Goal: Task Accomplishment & Management: Manage account settings

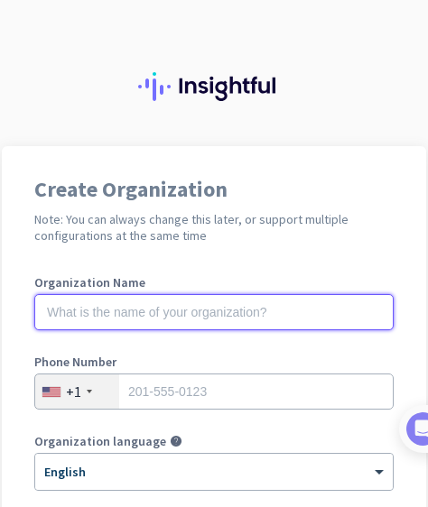
click at [375, 313] on input "text" at bounding box center [213, 312] width 359 height 36
type input "PassportCard"
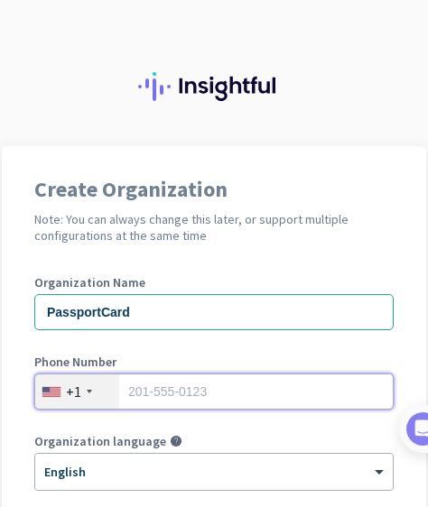
click at [373, 394] on input "tel" at bounding box center [213, 392] width 359 height 36
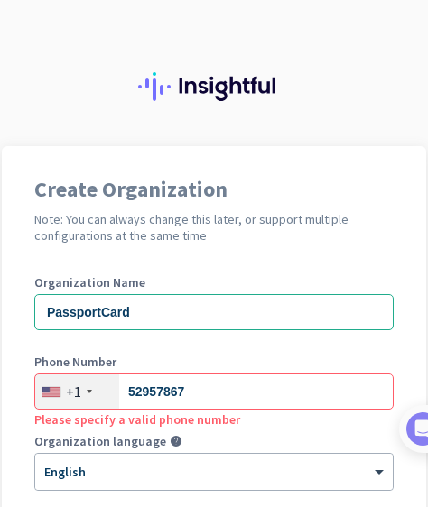
click at [82, 394] on div "+1" at bounding box center [77, 392] width 84 height 34
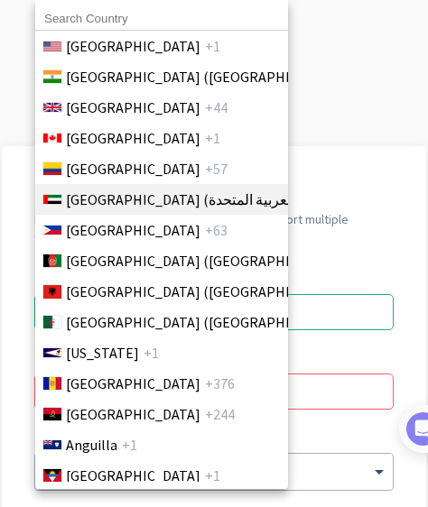
click at [159, 199] on span "[GEOGRAPHIC_DATA] (‫الإمارات العربية المتحدة‬‎)" at bounding box center [208, 200] width 285 height 22
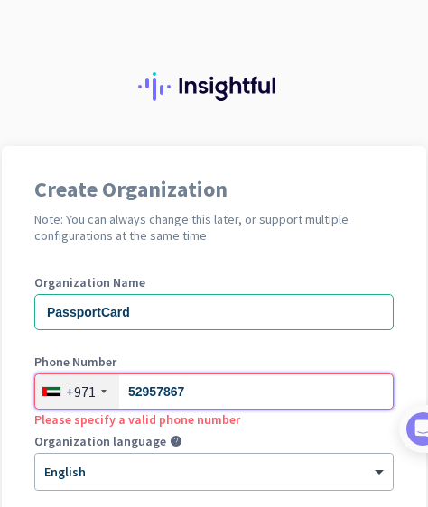
click at [198, 392] on input "52957867" at bounding box center [213, 392] width 359 height 36
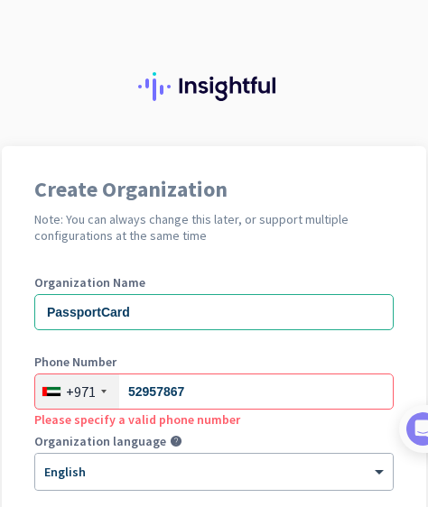
click at [402, 477] on div "Create Organization Note: You can always change this later, or support multiple…" at bounding box center [214, 491] width 424 height 691
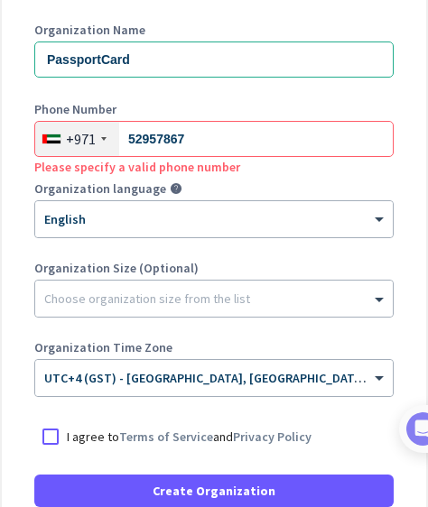
scroll to position [289, 0]
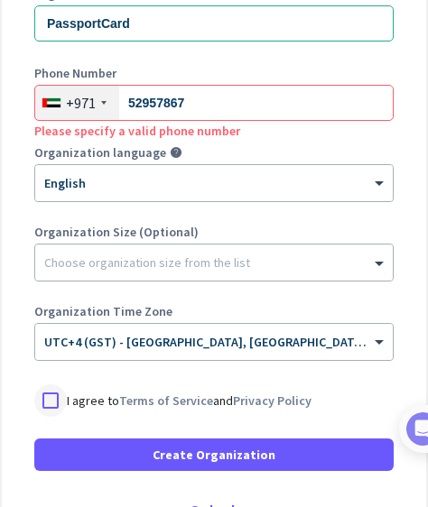
click at [55, 399] on div at bounding box center [50, 400] width 32 height 32
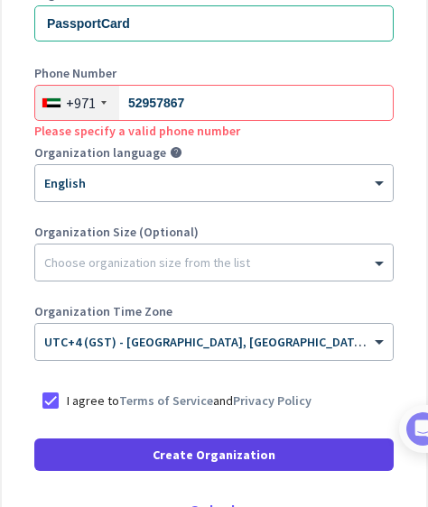
click at [221, 455] on span "Create Organization" at bounding box center [214, 455] width 123 height 18
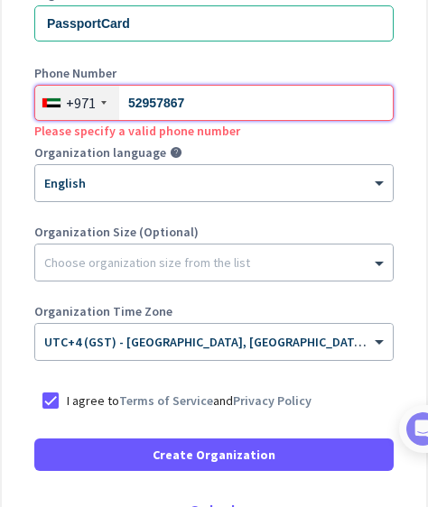
click at [333, 111] on input "52957867" at bounding box center [213, 103] width 359 height 36
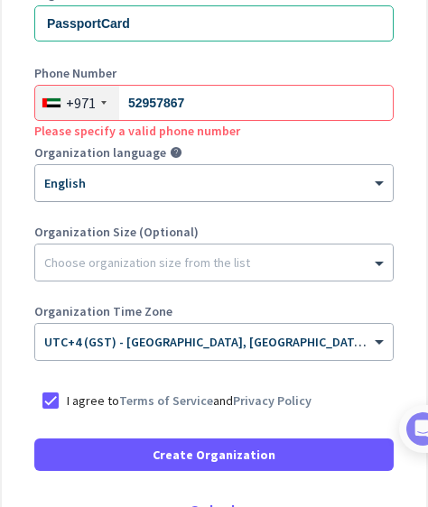
click at [357, 181] on div at bounding box center [213, 177] width 357 height 15
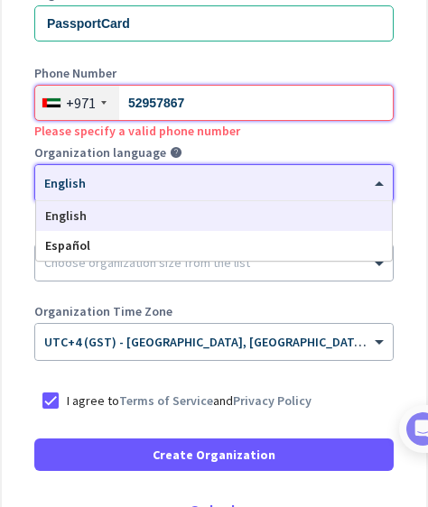
click at [262, 106] on input "52957867" at bounding box center [213, 103] width 359 height 36
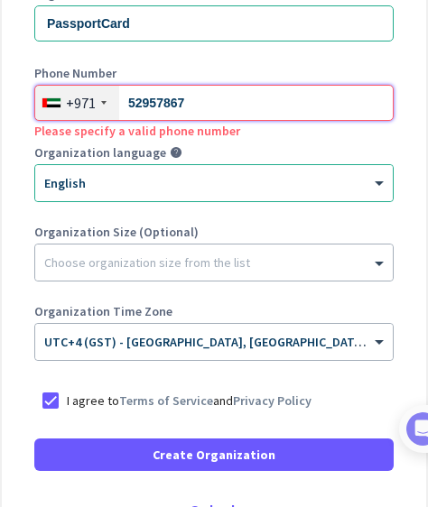
click at [262, 106] on input "52957867" at bounding box center [213, 103] width 359 height 36
click at [132, 106] on input "52957867" at bounding box center [213, 103] width 359 height 36
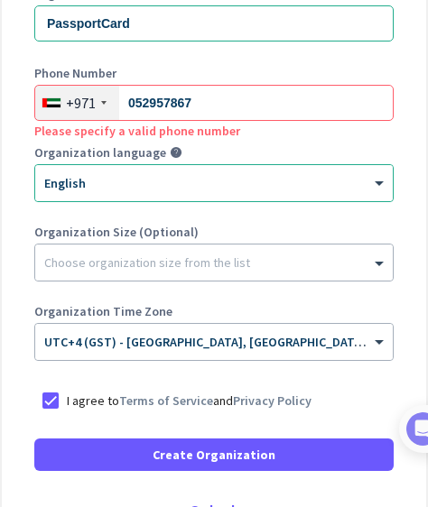
click at [273, 131] on div "Please specify a valid phone number" at bounding box center [213, 130] width 359 height 18
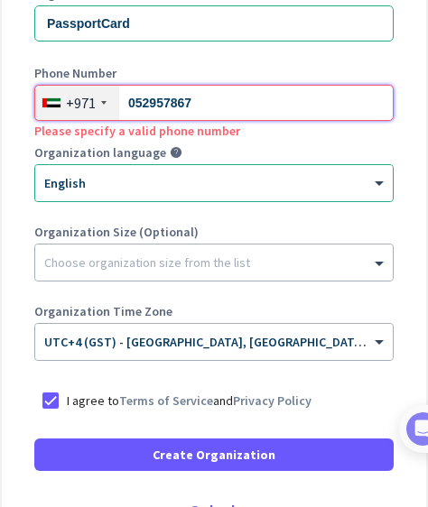
click at [153, 107] on input "052957867" at bounding box center [213, 103] width 359 height 36
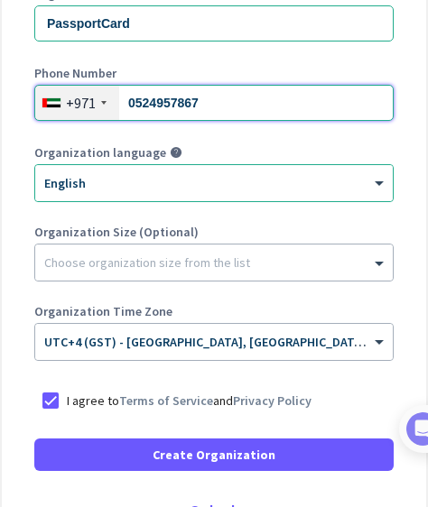
click at [236, 113] on input "0524957867" at bounding box center [213, 103] width 359 height 36
type input "0524957867"
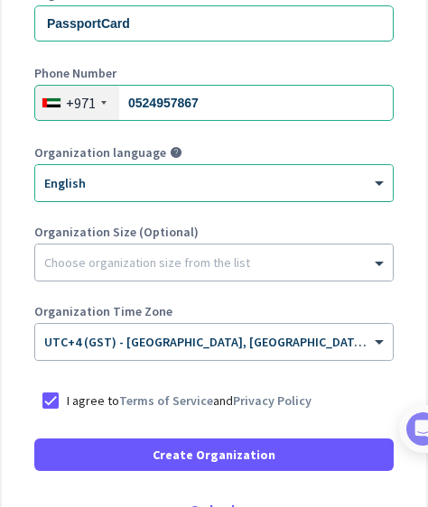
click at [259, 192] on div "× English" at bounding box center [213, 183] width 357 height 36
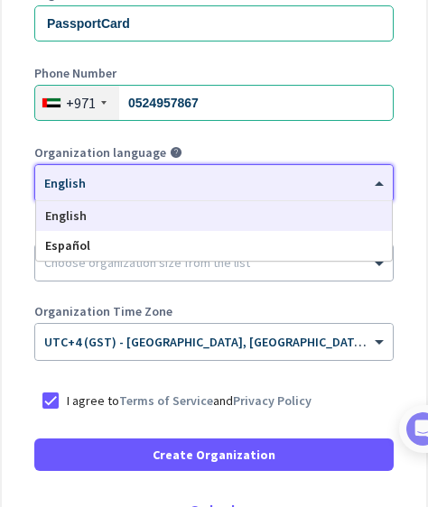
click at [259, 193] on div "× English" at bounding box center [213, 183] width 357 height 36
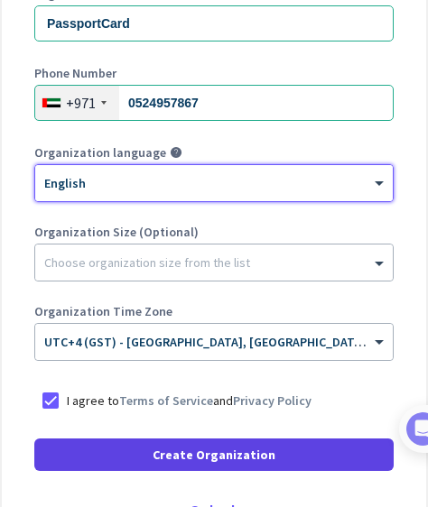
click at [211, 460] on span "Create Organization" at bounding box center [214, 455] width 123 height 18
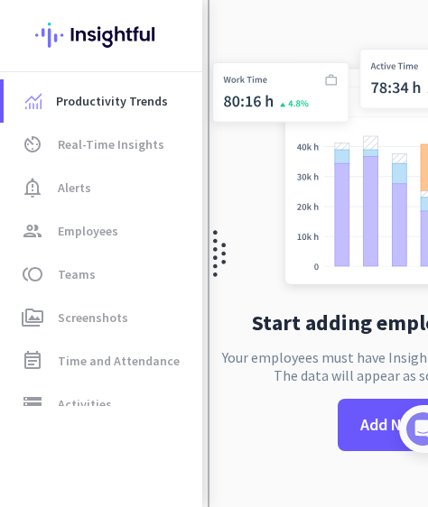
click at [216, 399] on img at bounding box center [219, 253] width 13 height 507
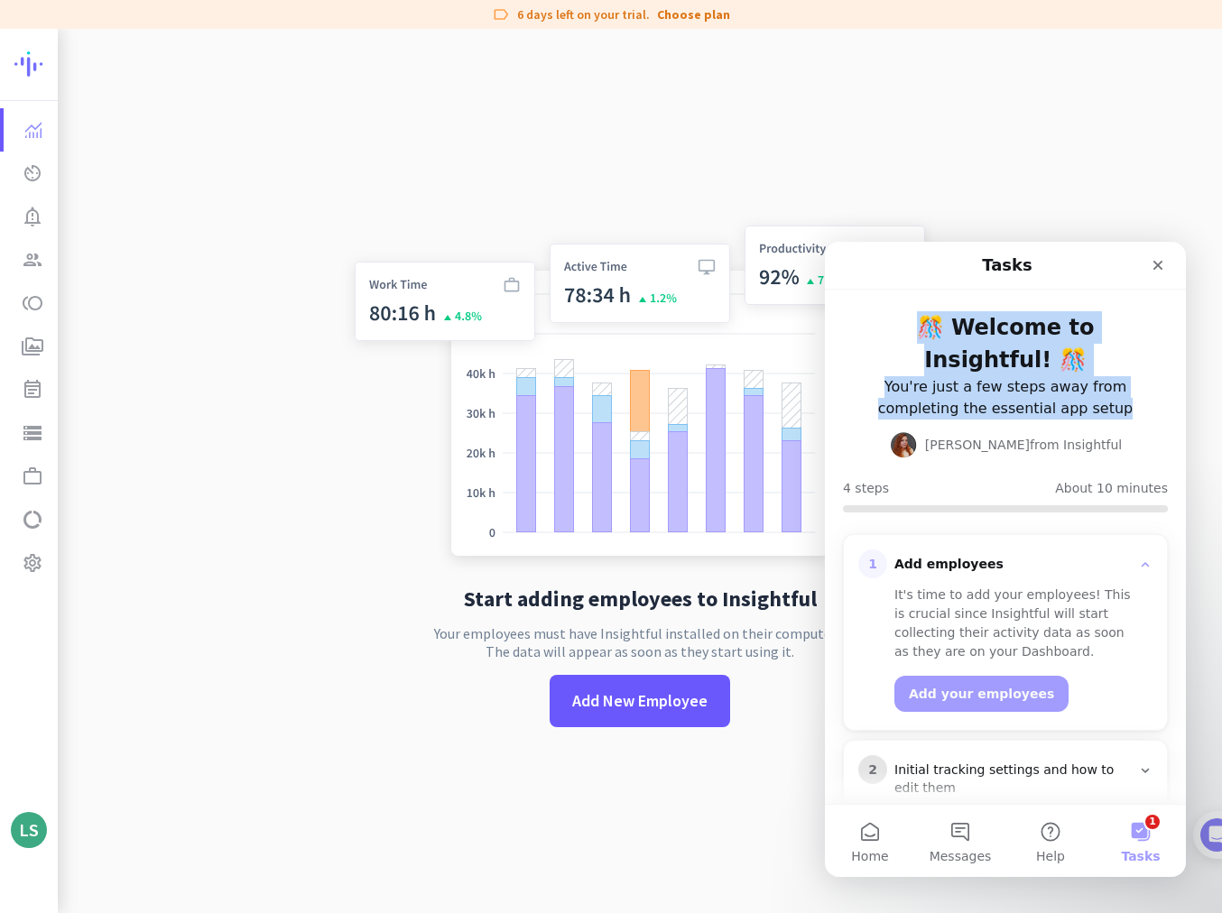
drag, startPoint x: 1079, startPoint y: 272, endPoint x: 1115, endPoint y: 403, distance: 135.8
click at [427, 375] on div "Tasks 🎊 Welcome to Insightful! 🎊 You're just a few steps away from completing t…" at bounding box center [1005, 523] width 361 height 562
click at [427, 506] on button "Add your employees" at bounding box center [981, 694] width 174 height 36
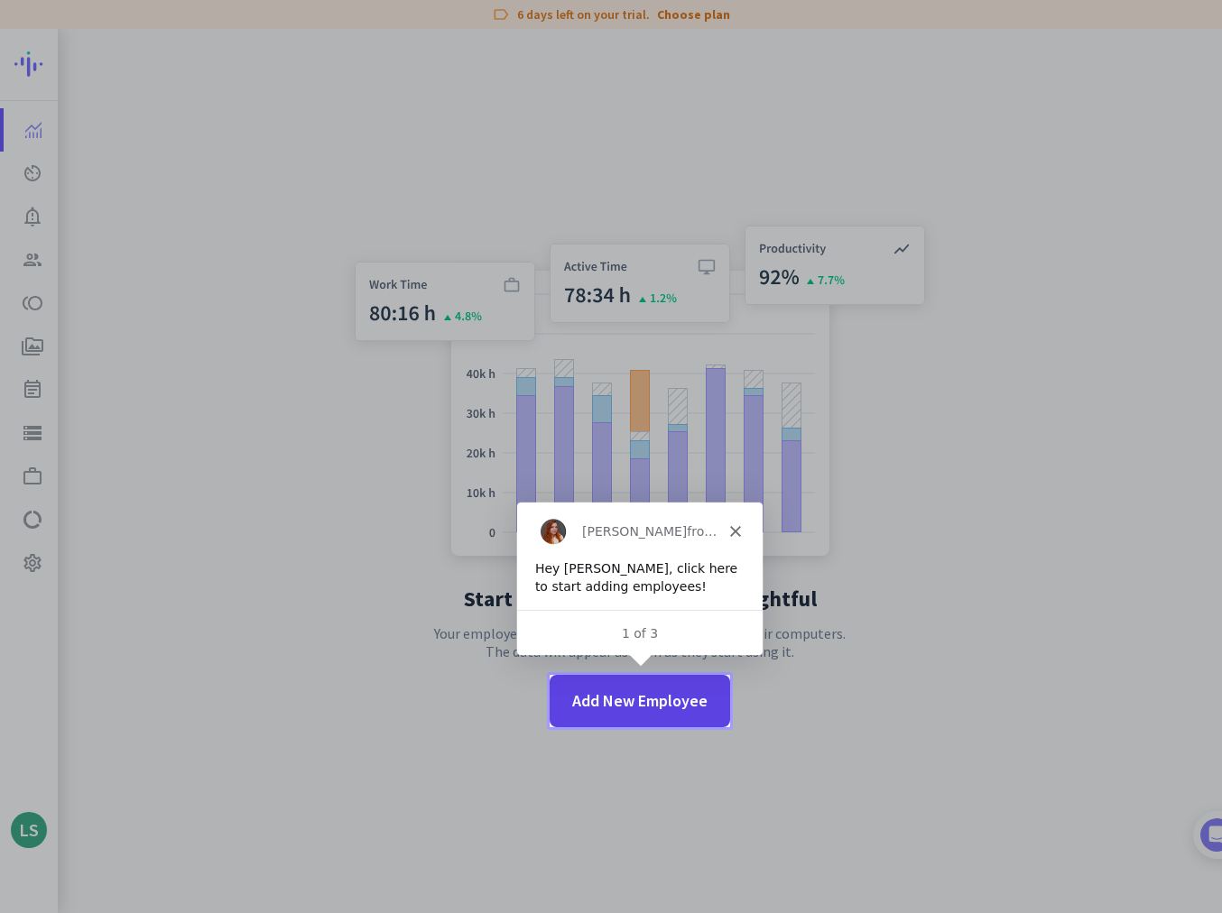
click at [427, 506] on span at bounding box center [640, 701] width 181 height 43
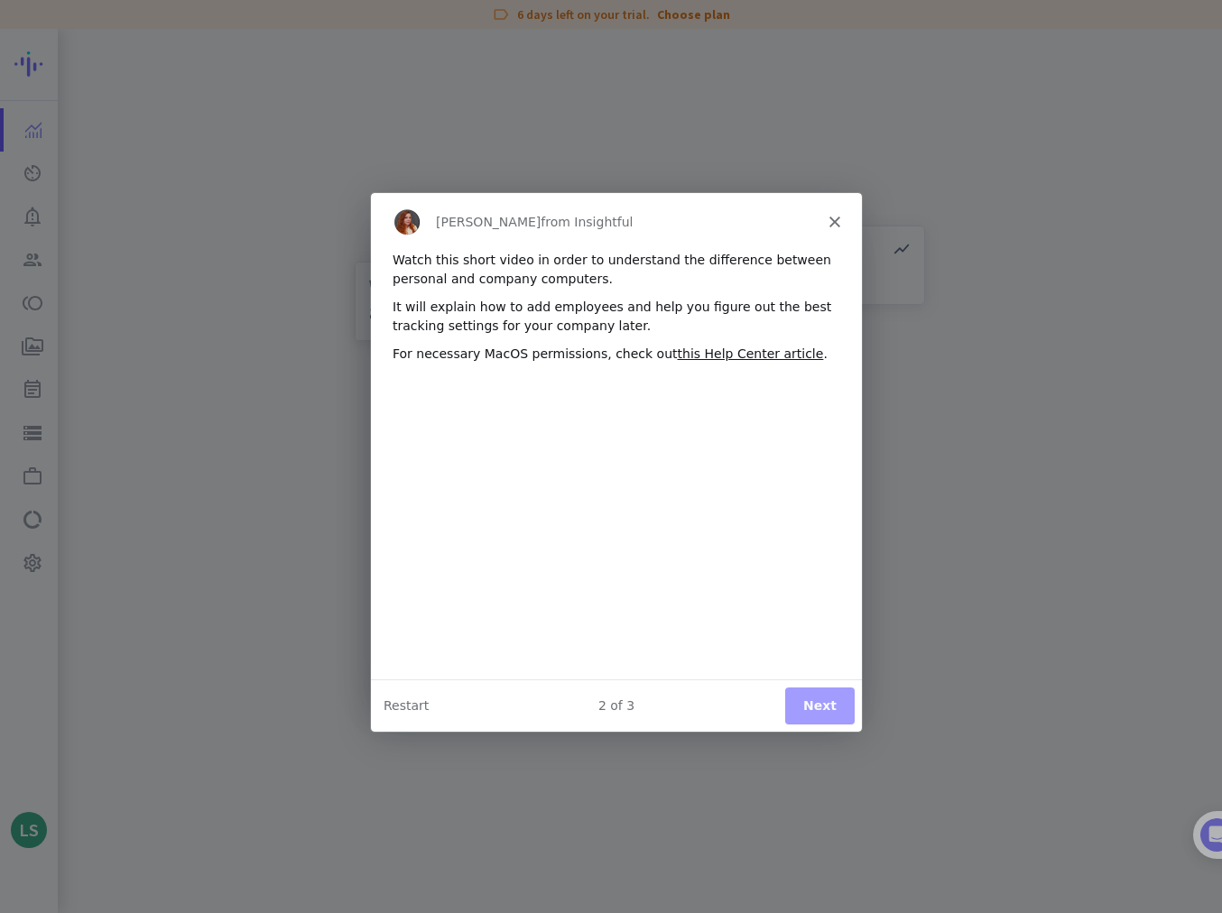
click at [427, 506] on button "Next" at bounding box center [818, 704] width 69 height 37
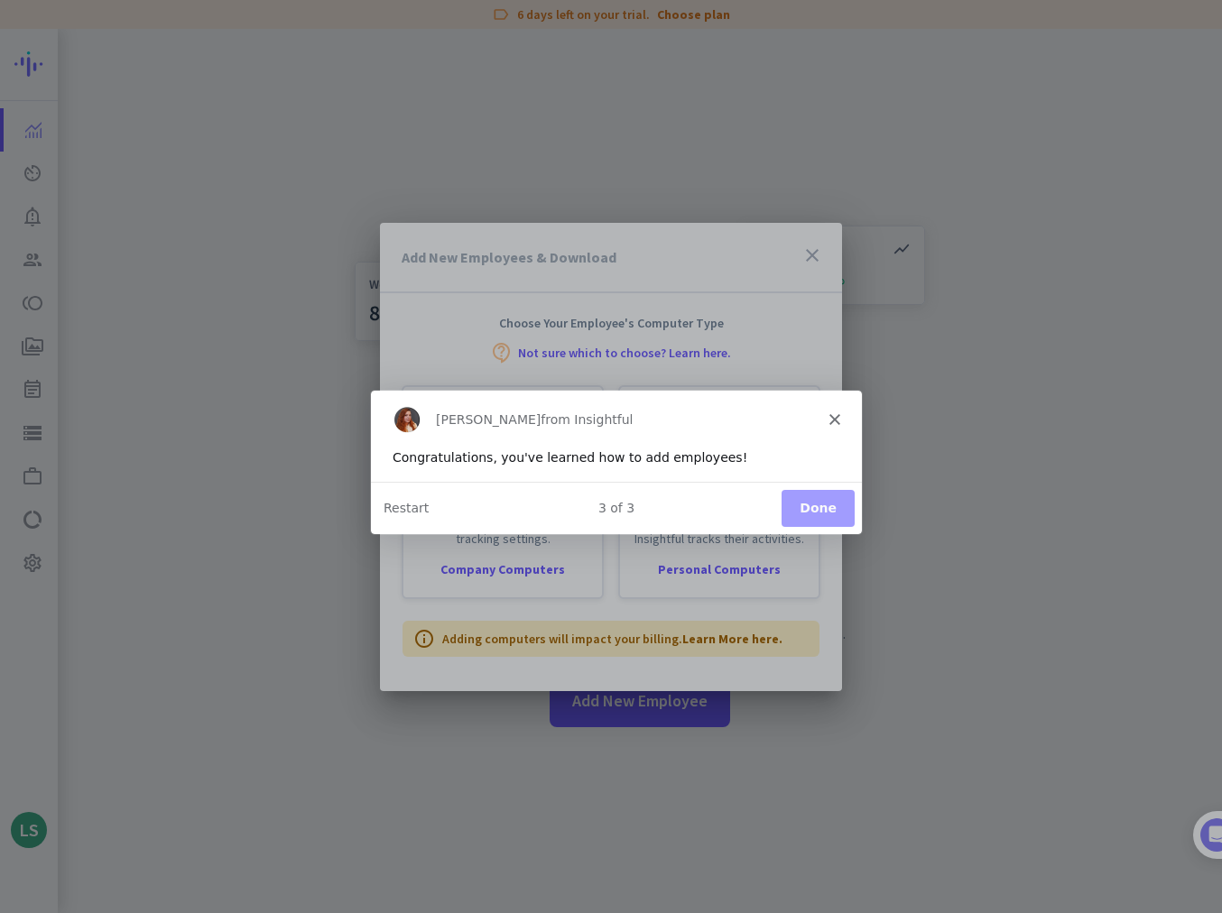
click at [427, 505] on button "Done" at bounding box center [817, 506] width 73 height 37
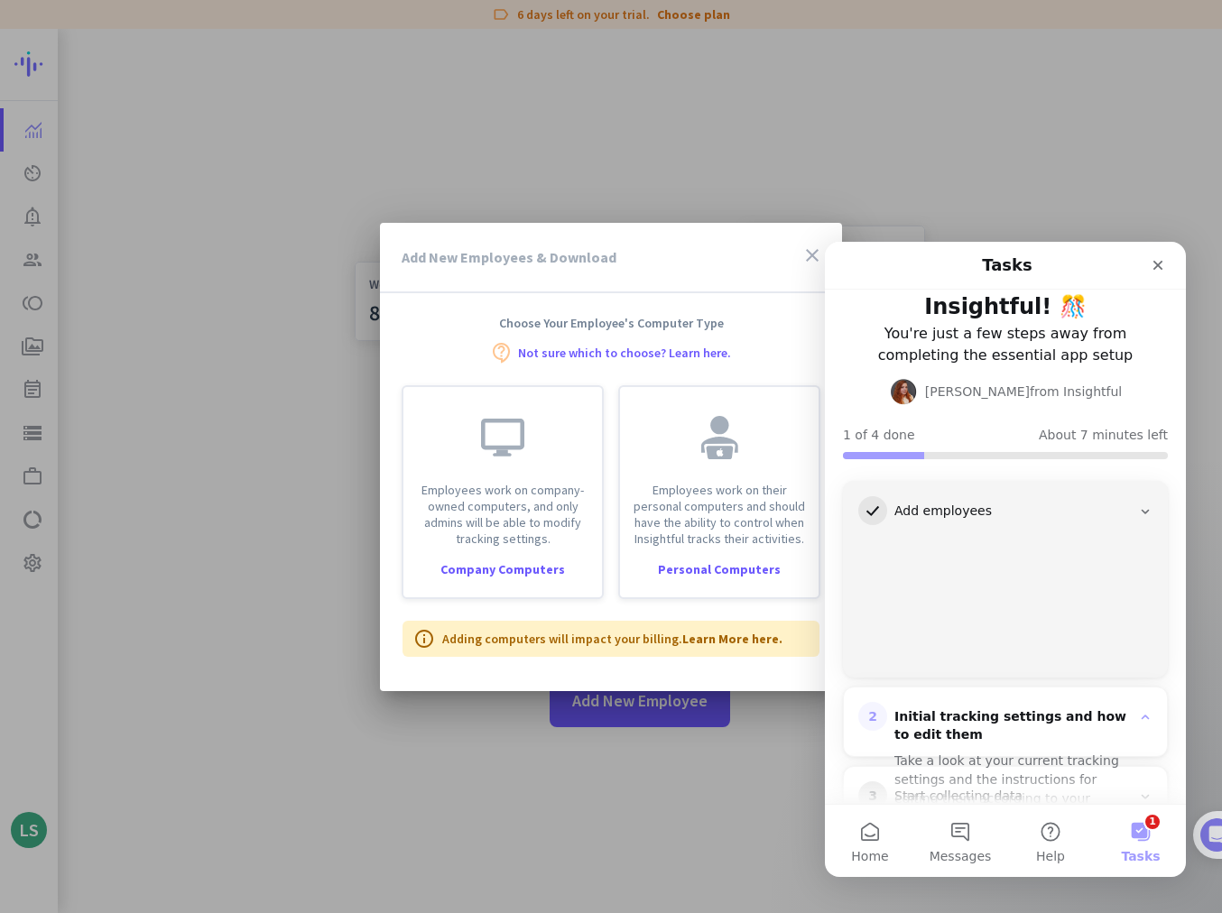
scroll to position [138, 0]
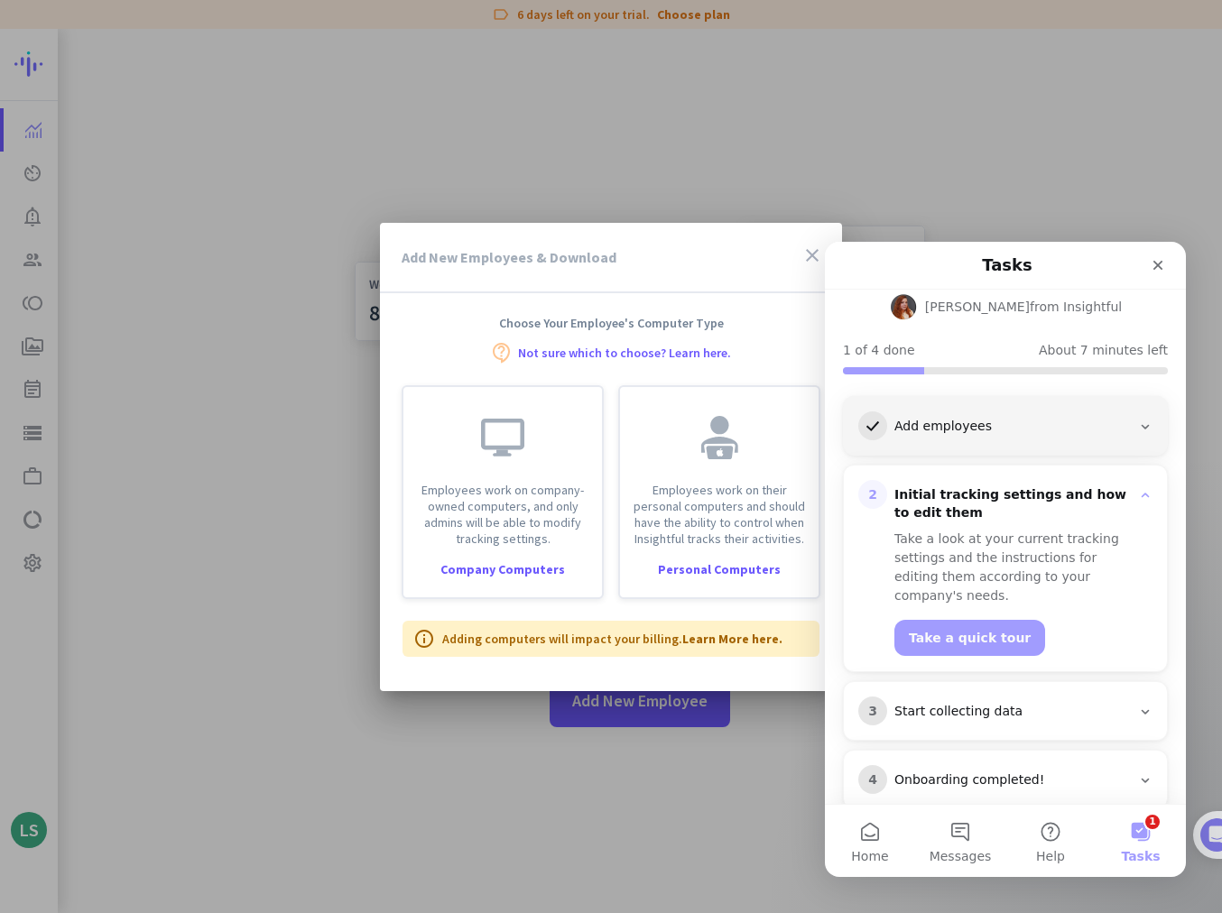
click at [427, 506] on button "Take a quick tour" at bounding box center [969, 638] width 151 height 36
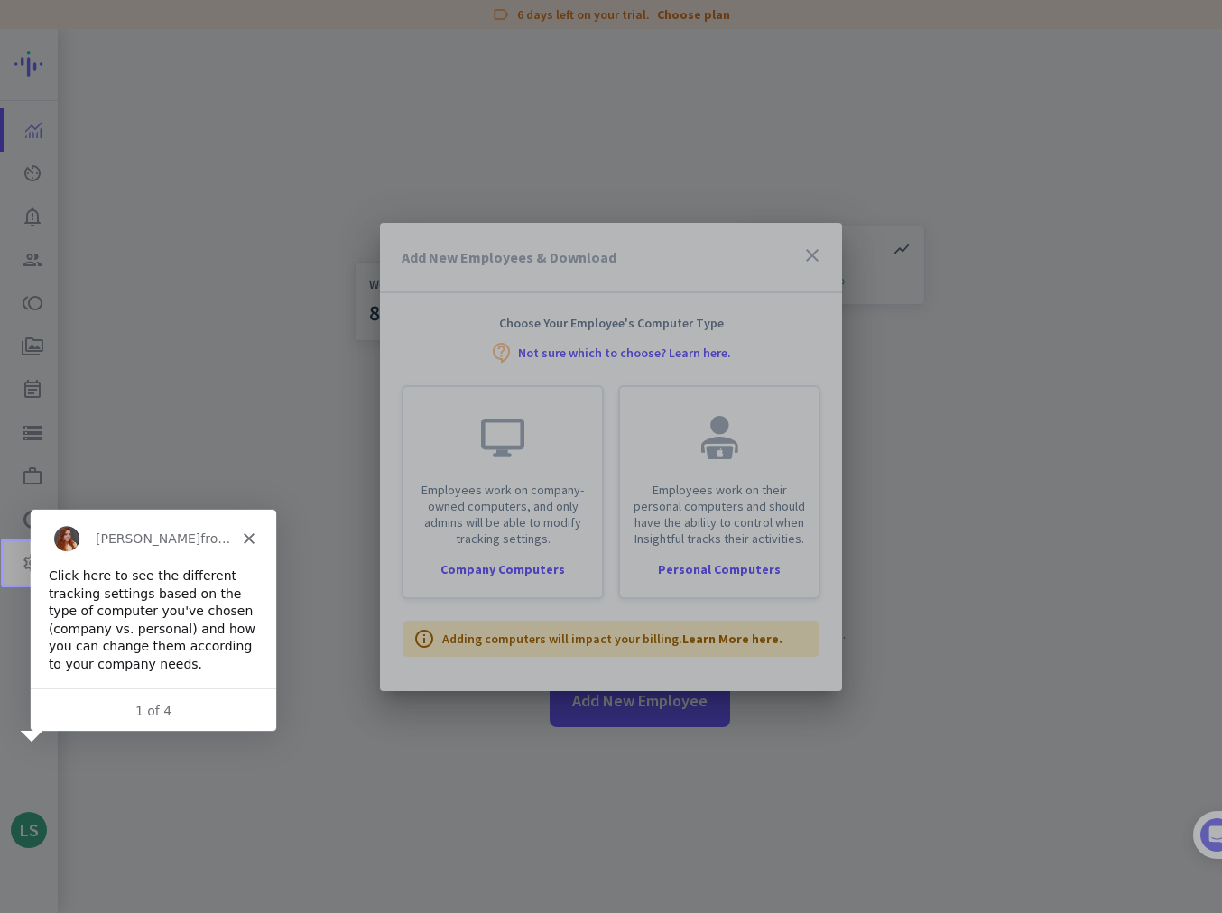
scroll to position [0, 0]
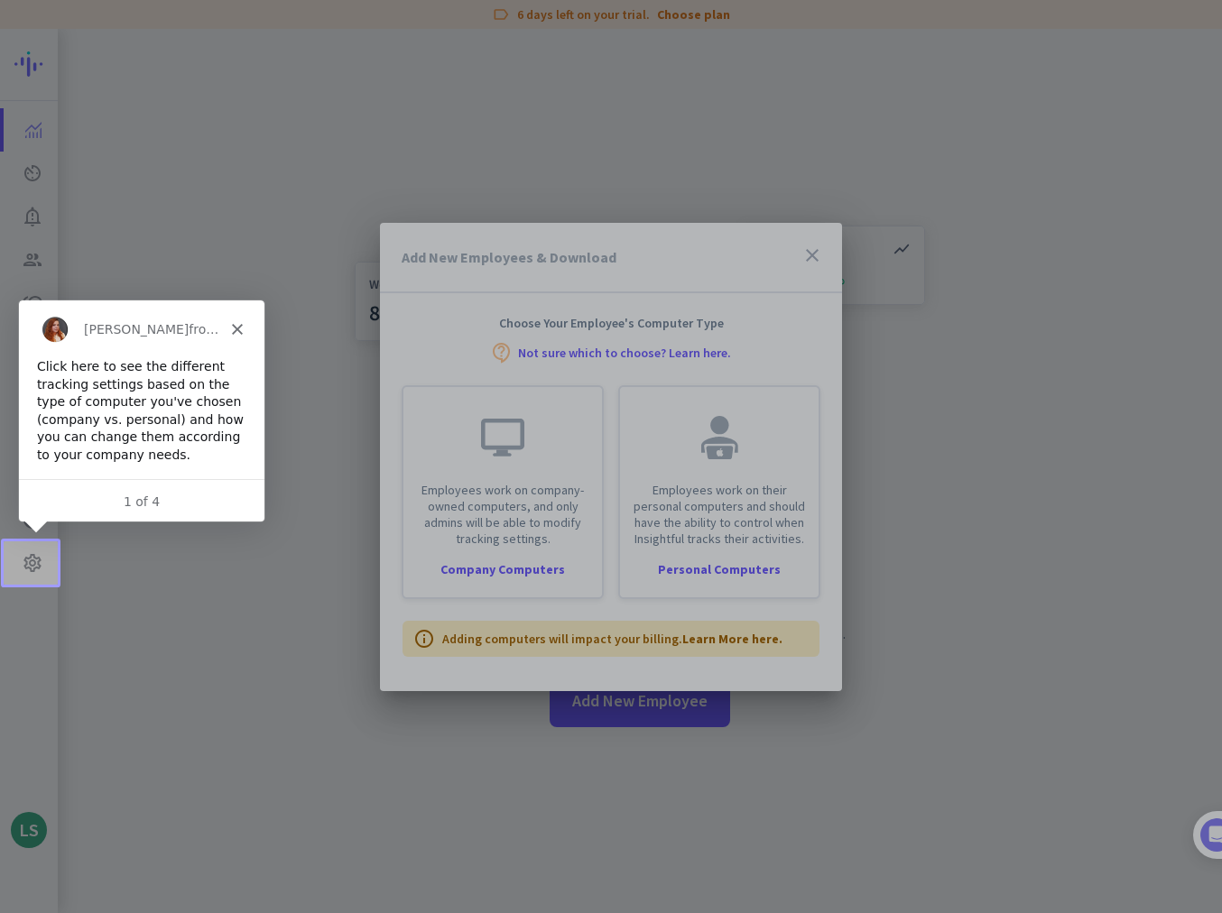
click at [64, 506] on div at bounding box center [640, 563] width 1164 height 43
click at [36, 506] on div at bounding box center [611, 456] width 1222 height 913
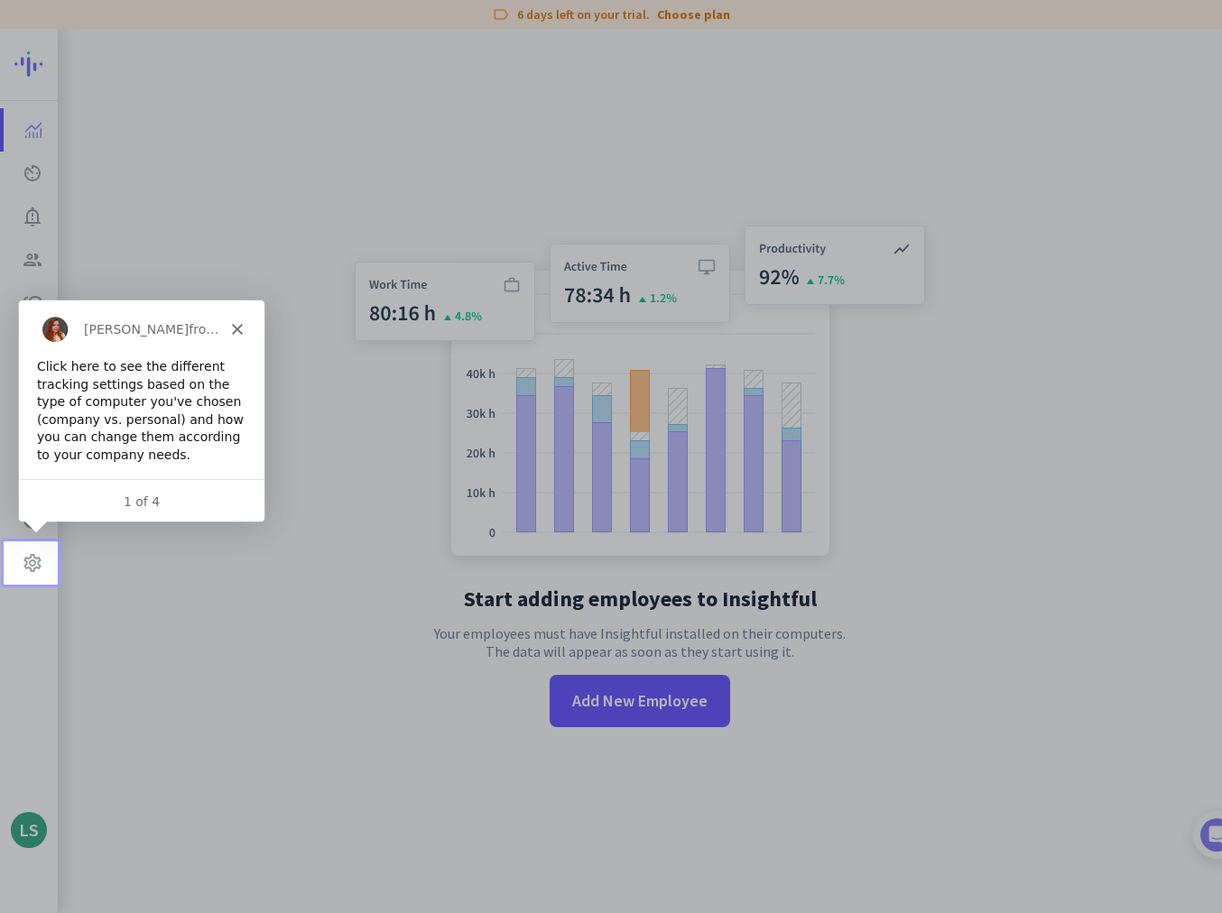
click at [190, 506] on div at bounding box center [141, 413] width 247 height 227
click at [218, 496] on div "1 of 4" at bounding box center [140, 501] width 245 height 19
click at [146, 499] on div "1 of 4" at bounding box center [140, 501] width 245 height 19
click at [231, 340] on div "[PERSON_NAME] from Insightful" at bounding box center [140, 329] width 245 height 58
click at [238, 329] on icon "Close" at bounding box center [236, 328] width 11 height 11
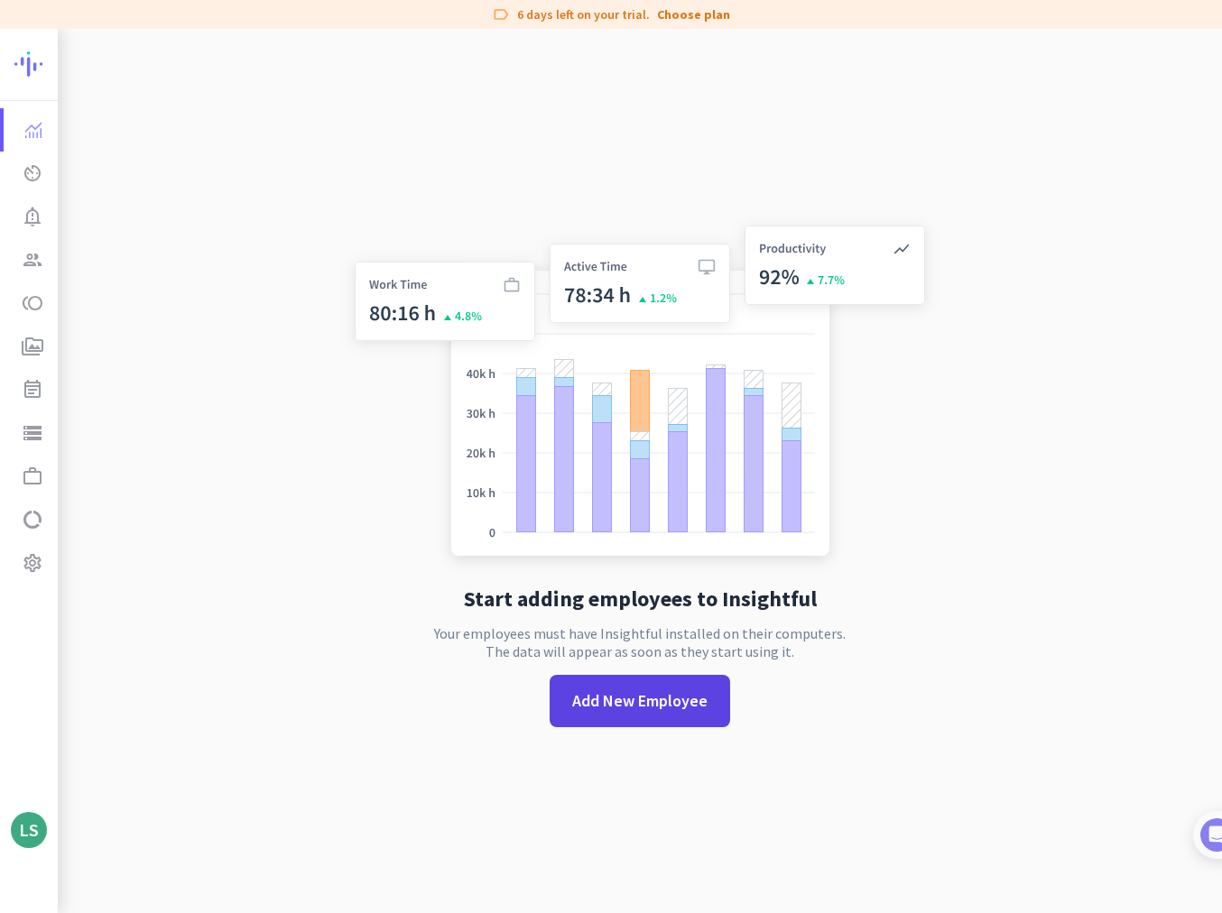
click at [427, 506] on span "Add New Employee" at bounding box center [639, 701] width 135 height 23
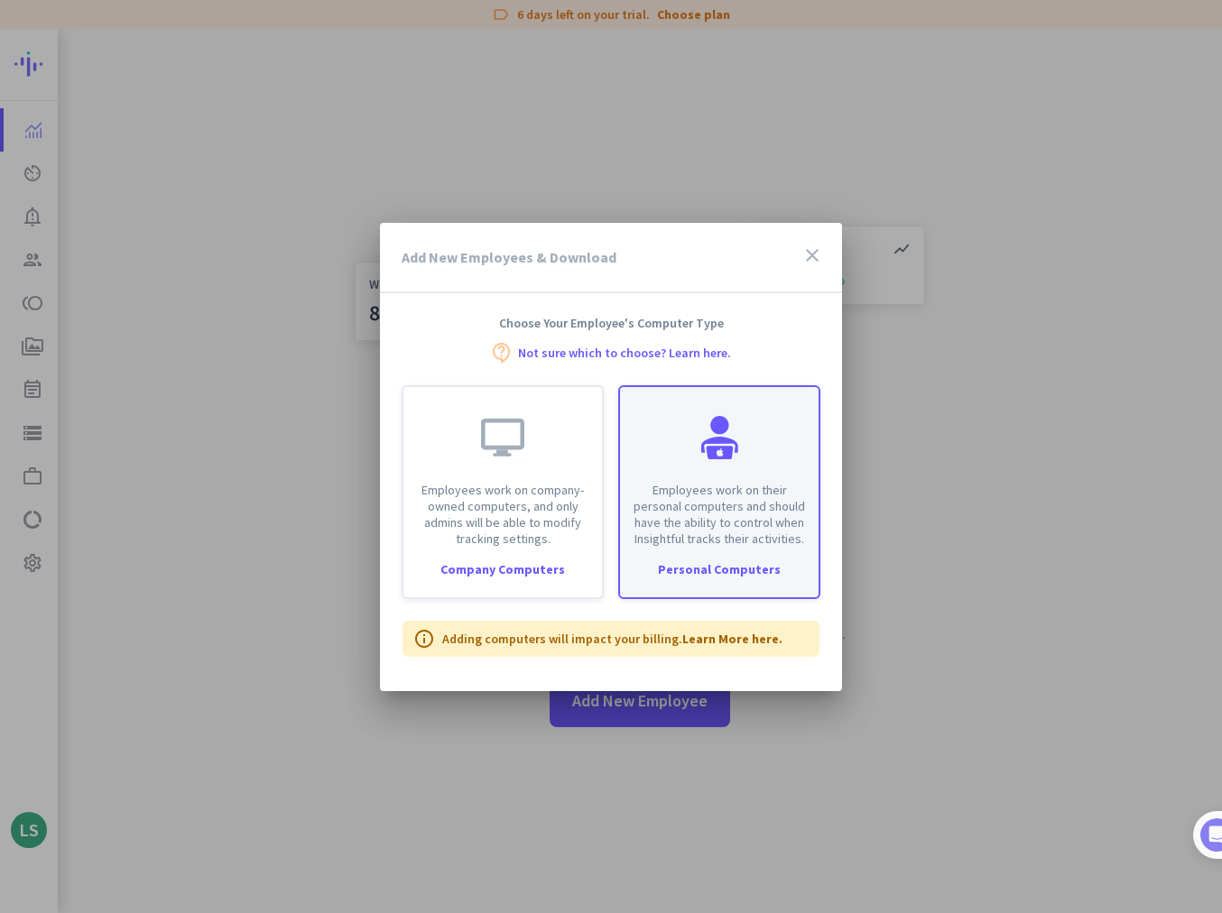
click at [427, 506] on div "Employees work on their personal computers and should have the ability to contr…" at bounding box center [719, 492] width 202 height 214
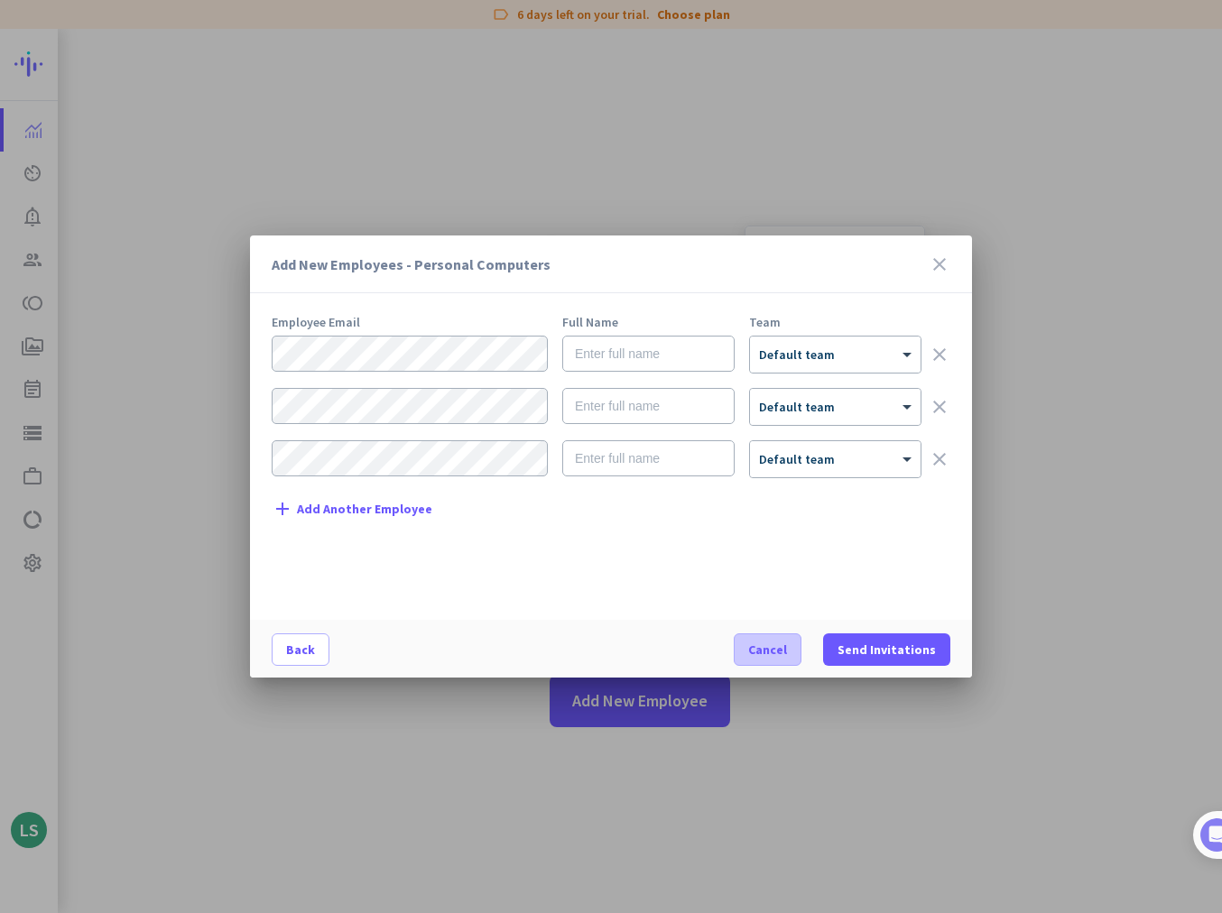
click at [427, 506] on span "Cancel" at bounding box center [767, 650] width 39 height 18
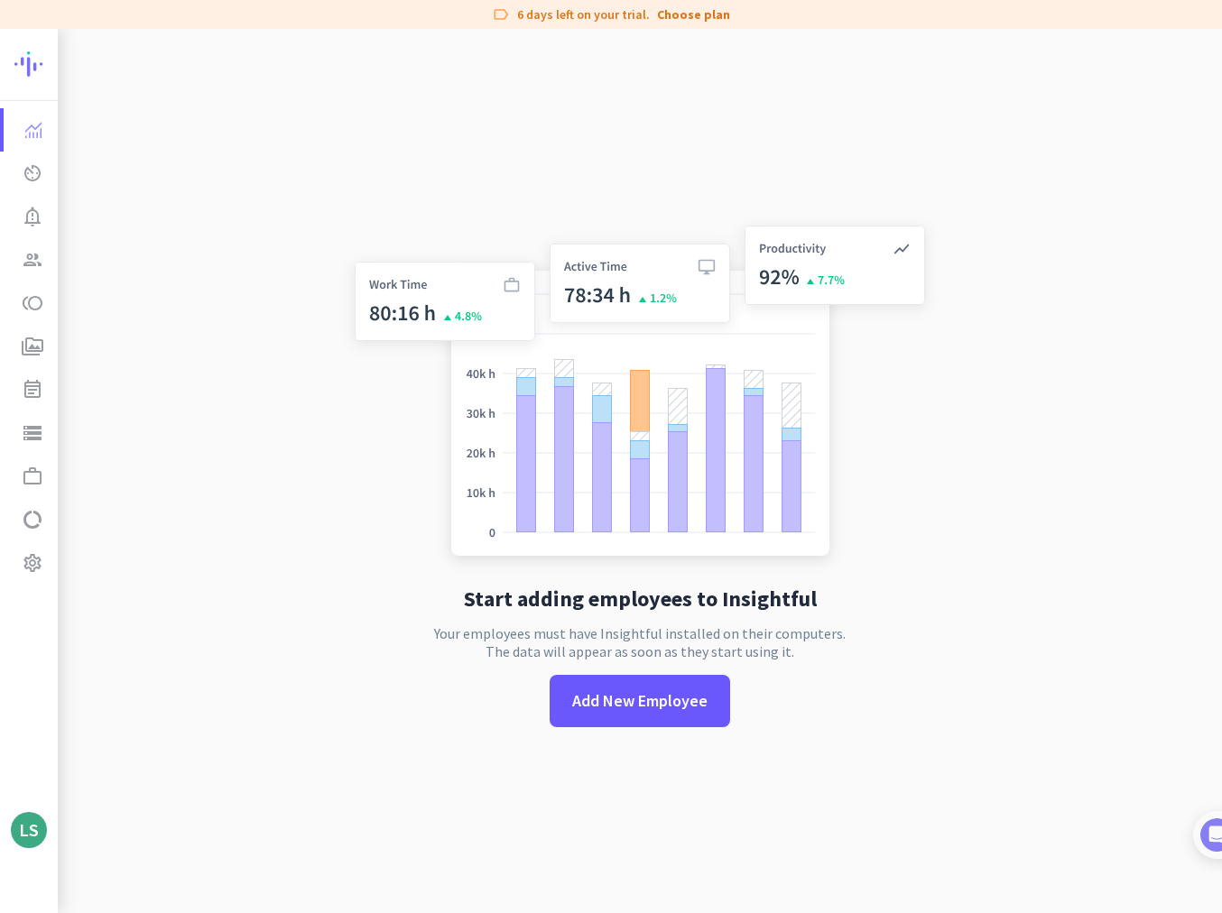
click at [37, 67] on img at bounding box center [80, 64] width 132 height 70
click at [39, 134] on img at bounding box center [33, 130] width 16 height 16
click at [35, 161] on link "av_timer Real-Time Insights" at bounding box center [31, 173] width 54 height 43
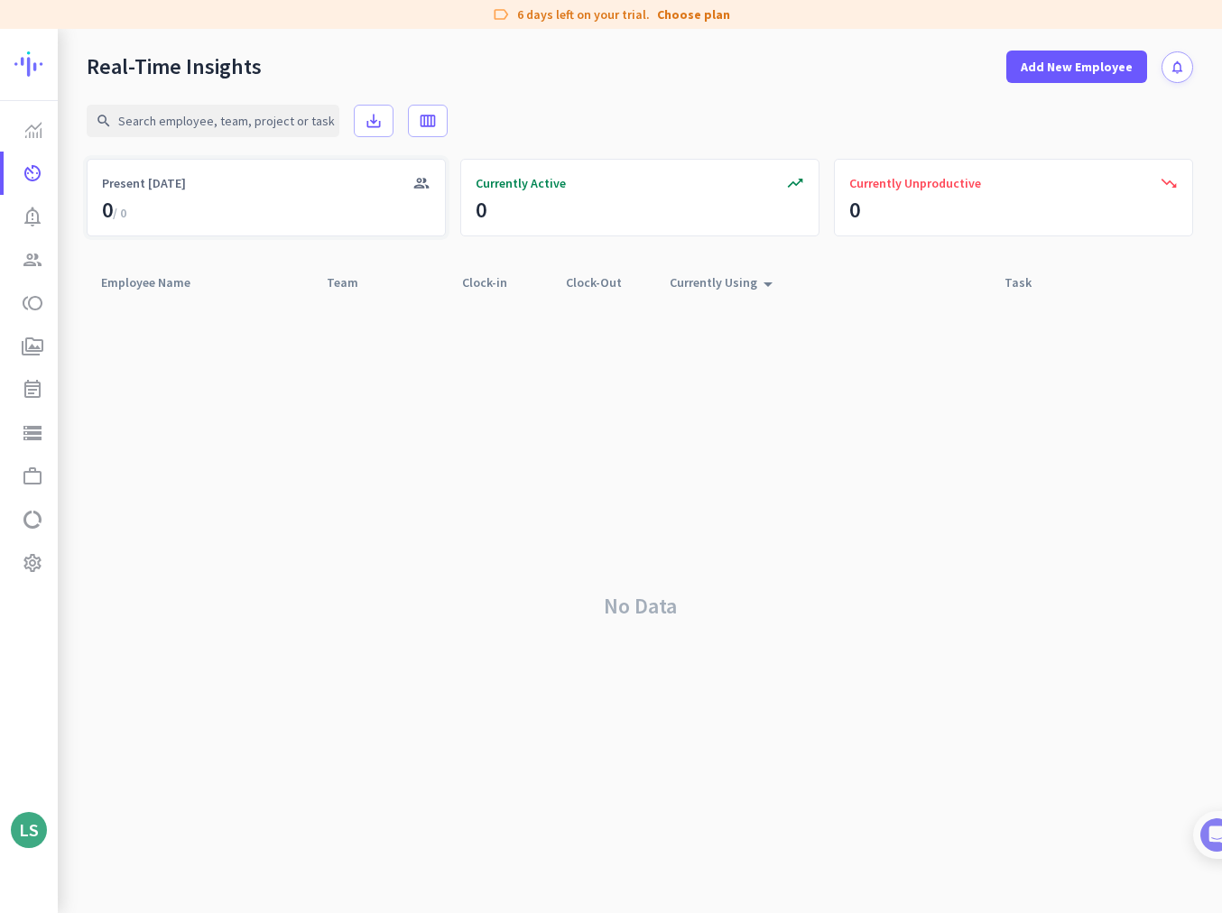
click at [425, 184] on icon "group" at bounding box center [421, 183] width 18 height 18
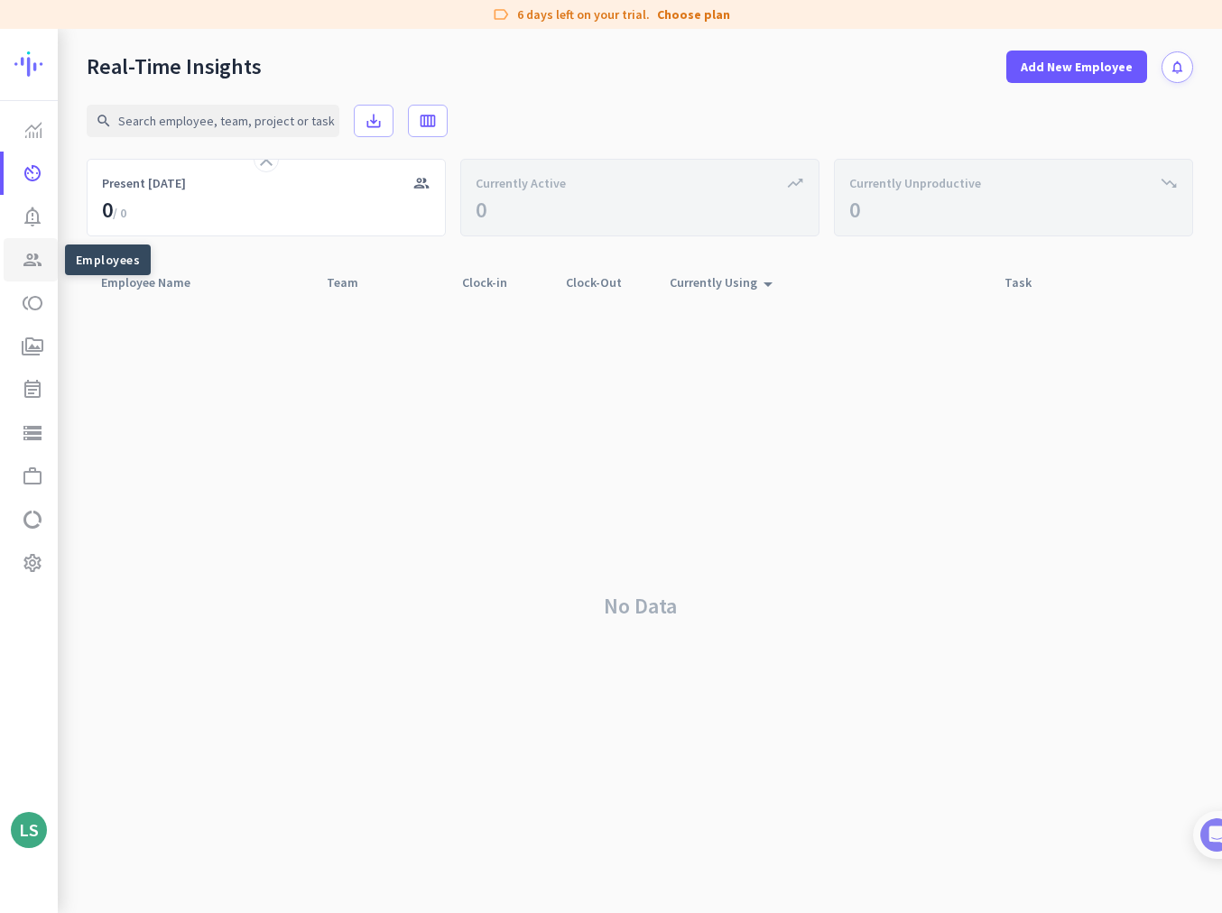
click at [24, 271] on link "group Employees" at bounding box center [31, 259] width 54 height 43
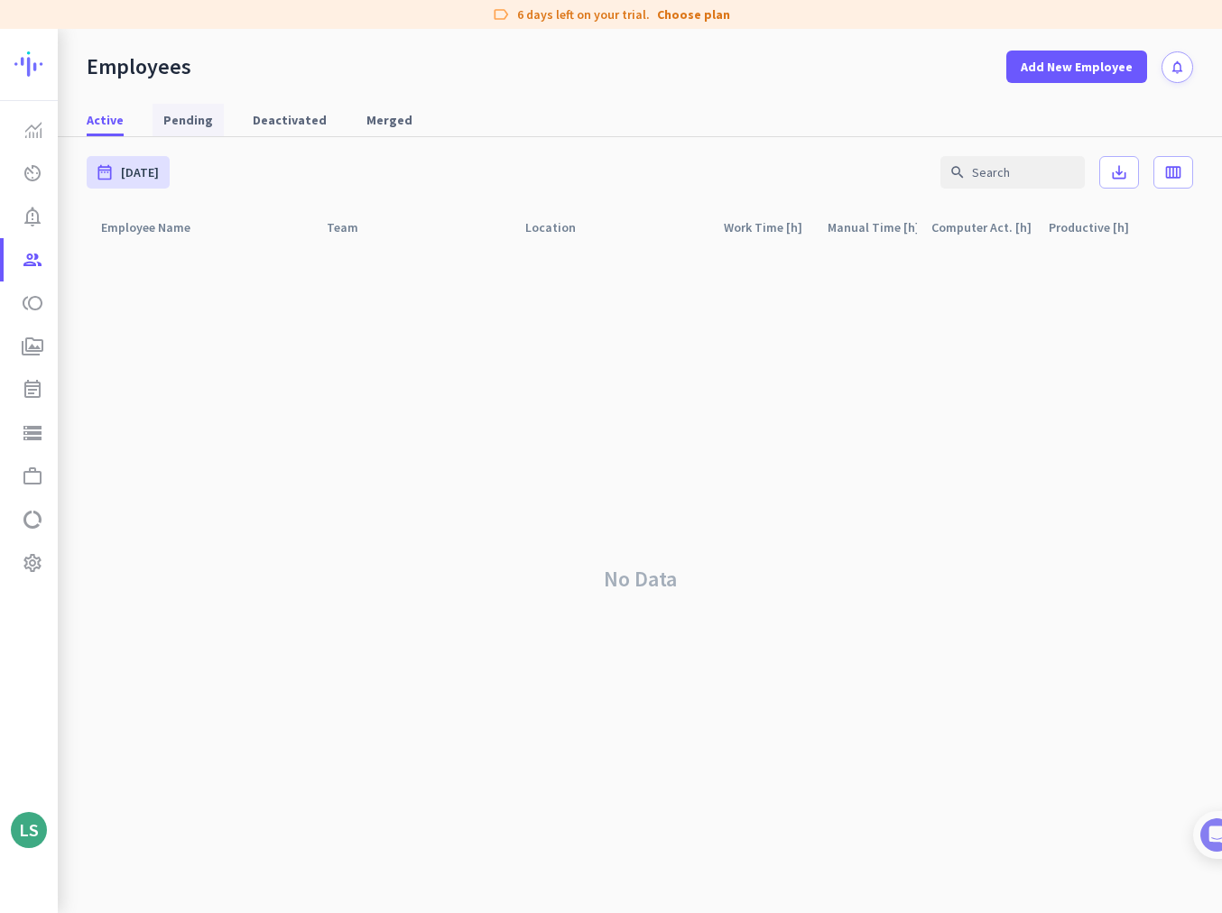
click at [180, 122] on span "Pending" at bounding box center [188, 120] width 50 height 18
click at [270, 116] on span "Deactivated" at bounding box center [290, 120] width 74 height 18
click at [366, 119] on span "Merged" at bounding box center [389, 120] width 46 height 18
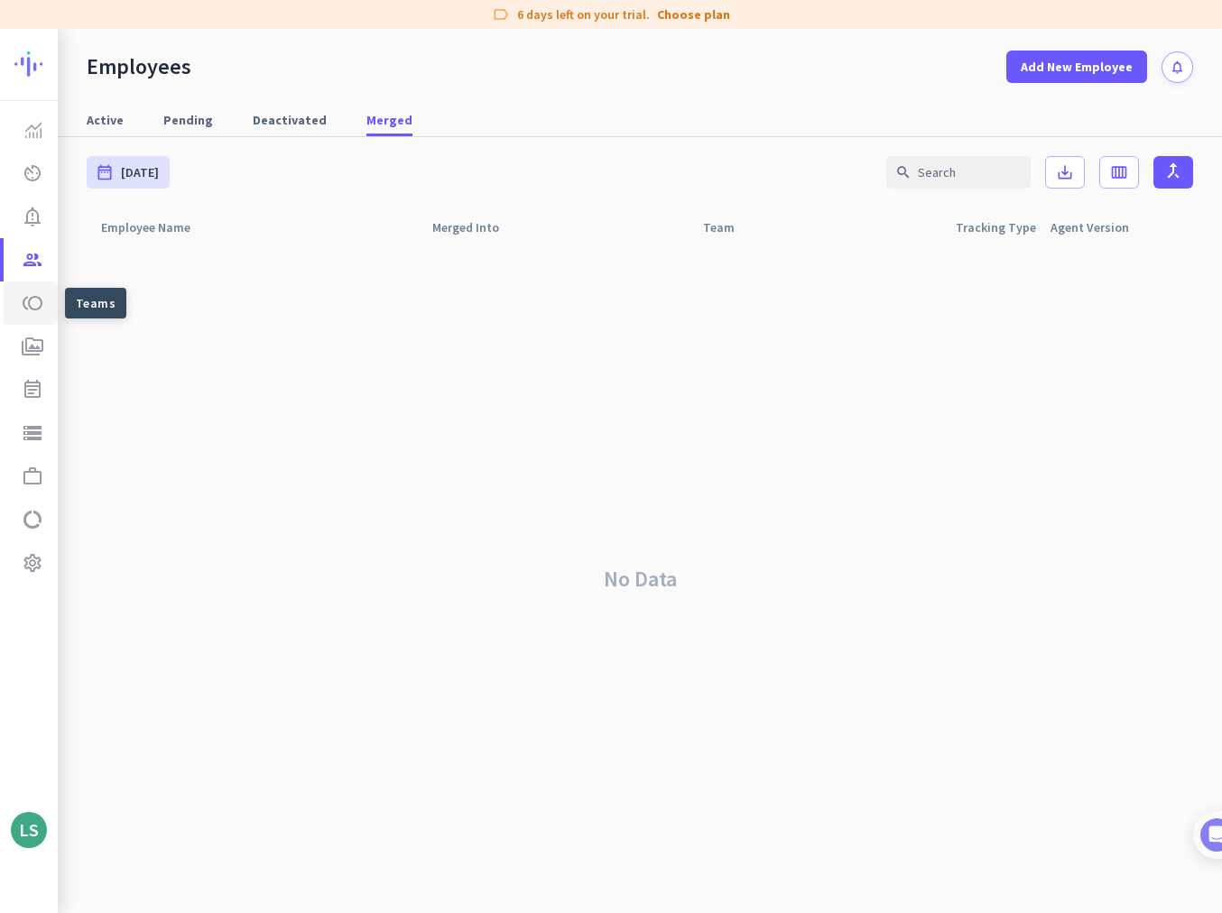
click at [35, 312] on icon "toll" at bounding box center [33, 303] width 22 height 22
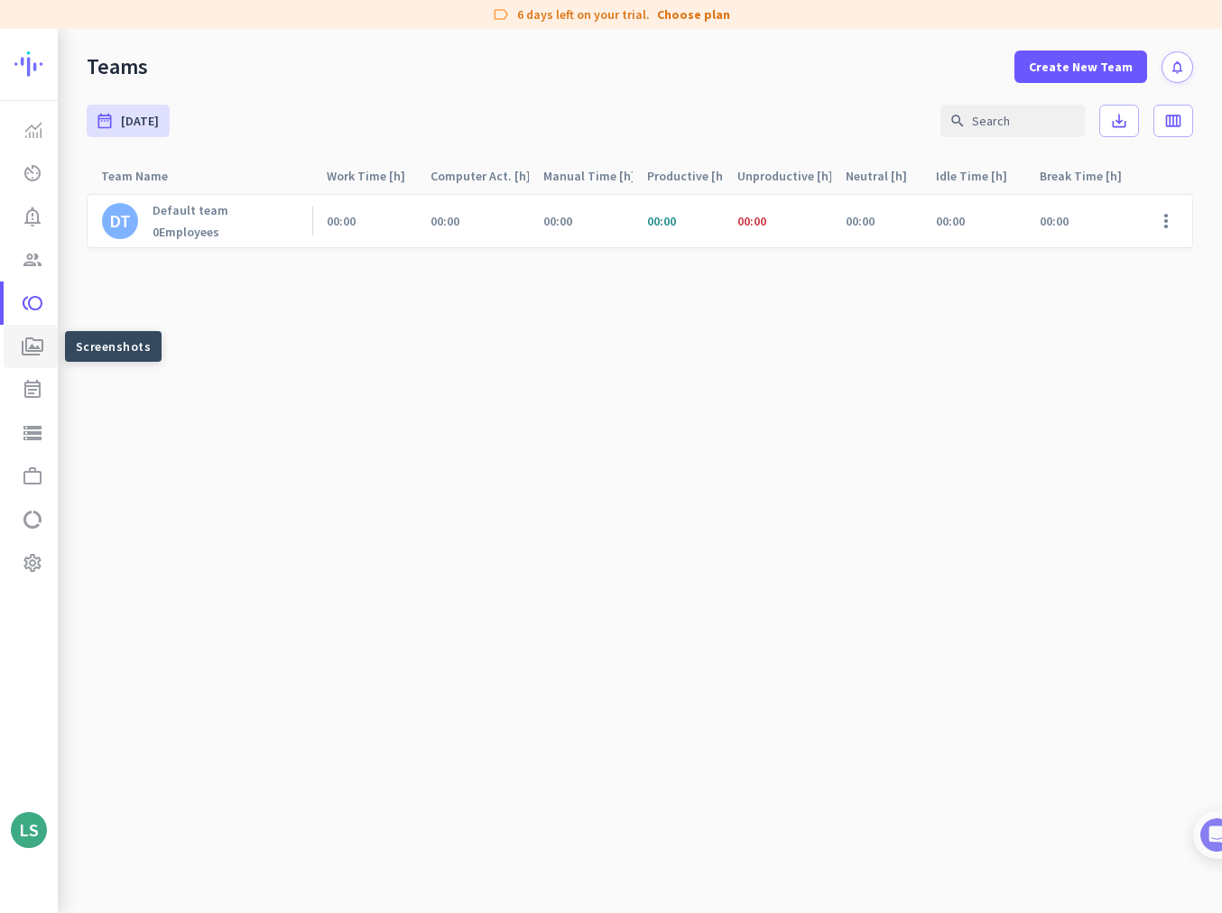
click at [38, 338] on icon "perm_media" at bounding box center [33, 347] width 22 height 22
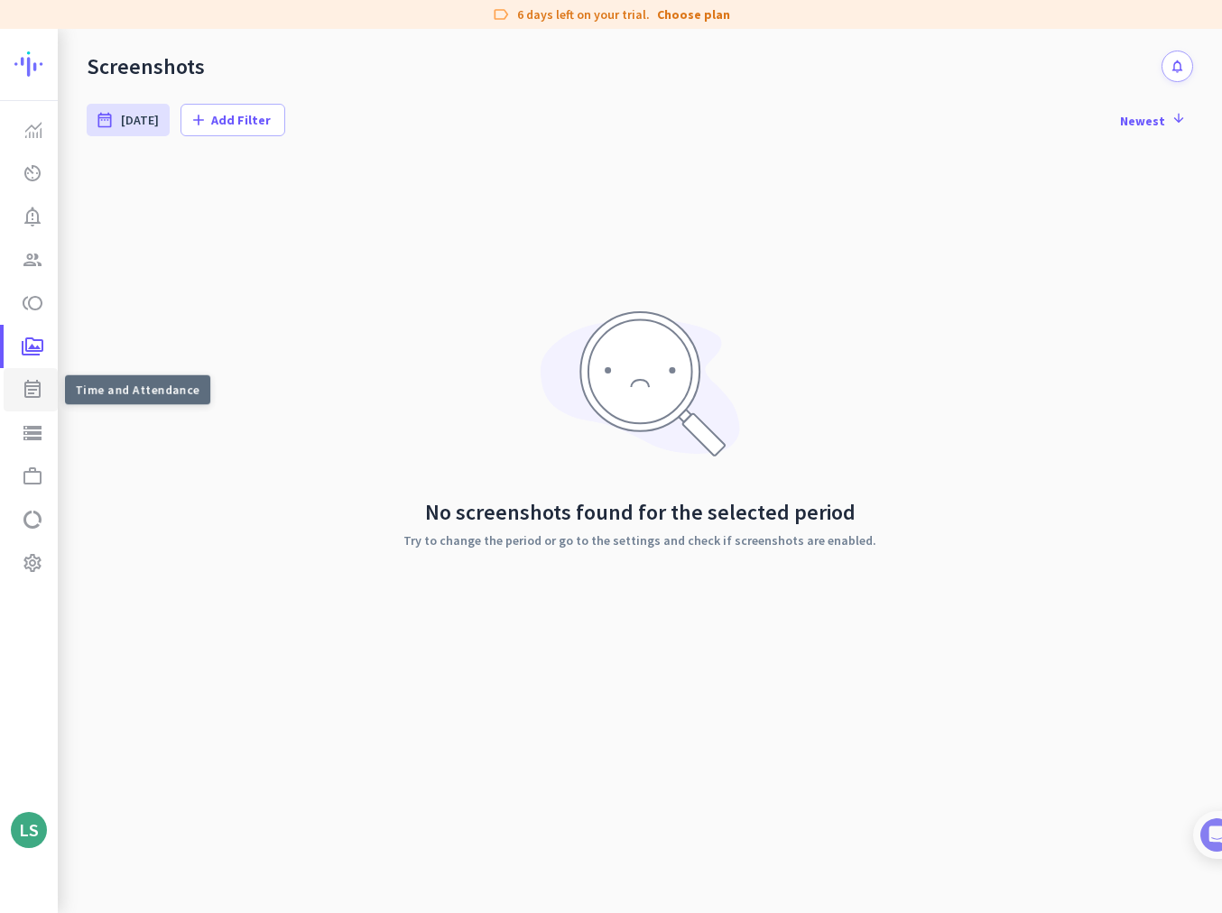
click at [39, 380] on icon "event_note" at bounding box center [33, 390] width 22 height 22
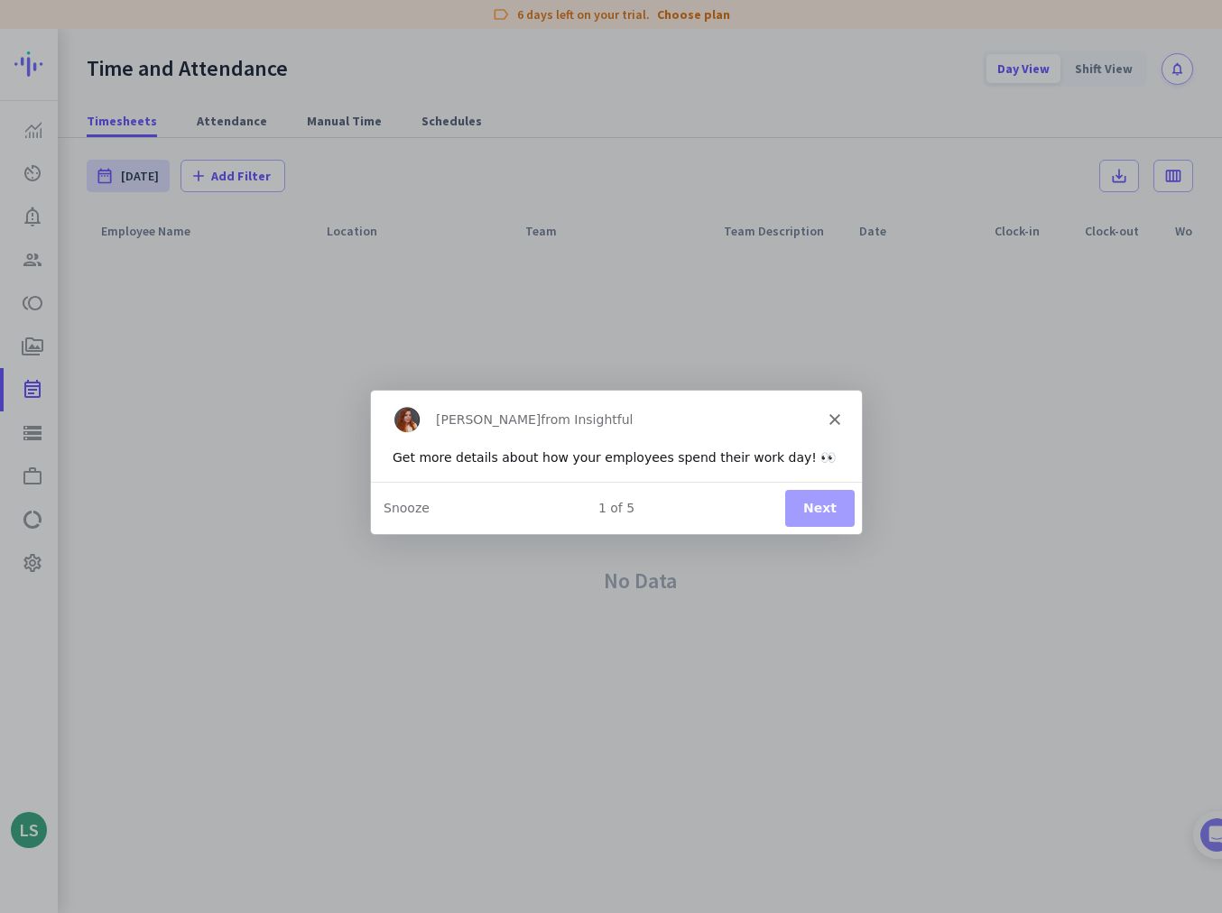
click at [427, 502] on button "Next" at bounding box center [818, 506] width 69 height 37
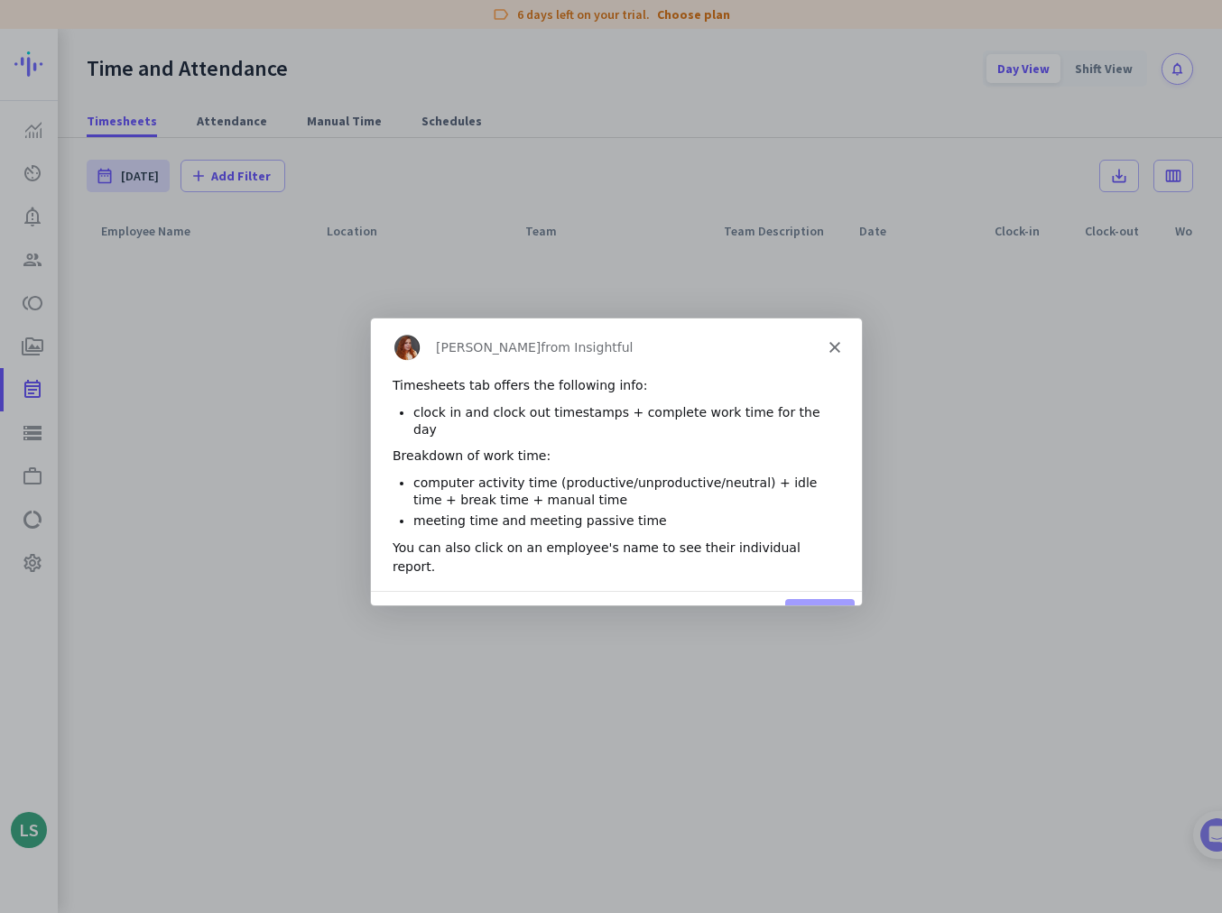
click at [427, 506] on button "Next" at bounding box center [818, 616] width 69 height 37
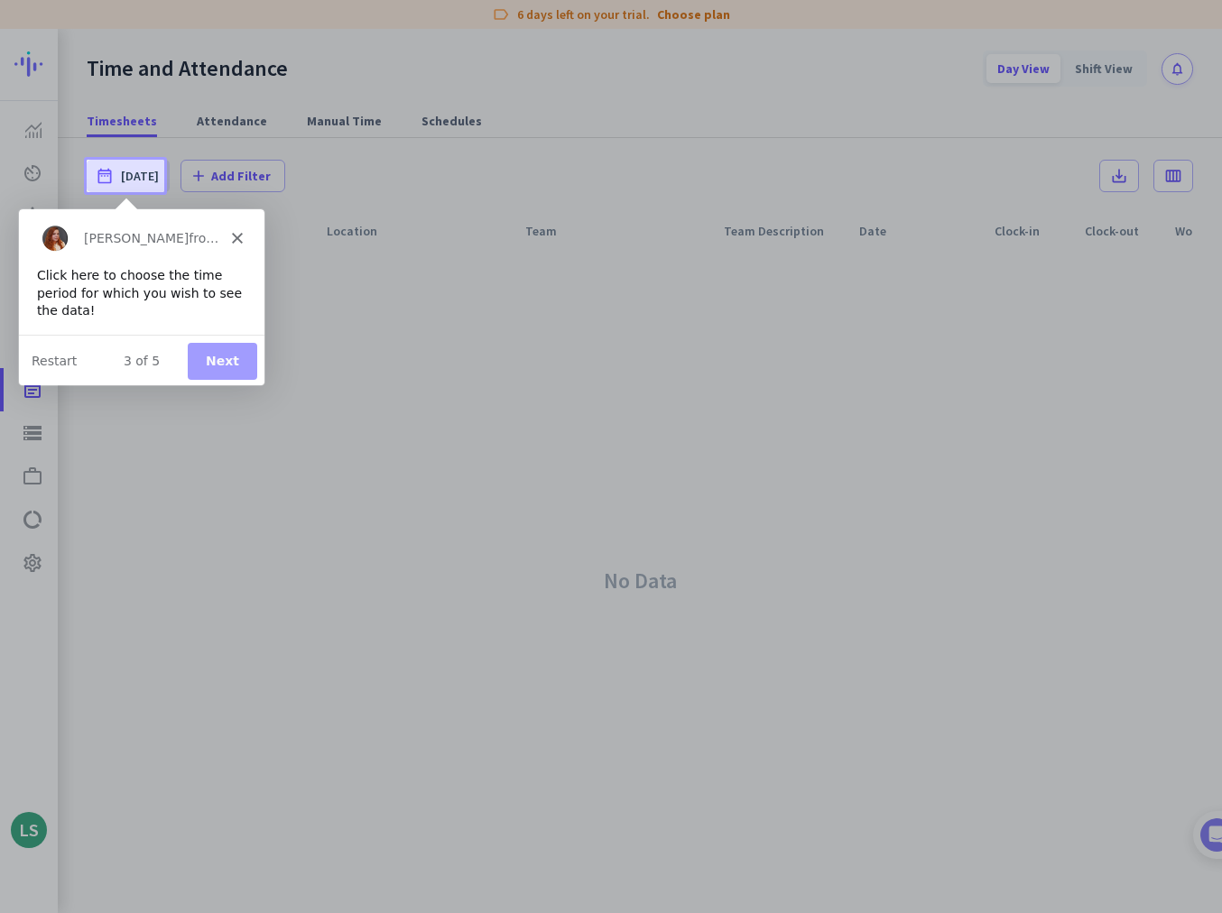
click at [227, 360] on button "Next" at bounding box center [221, 360] width 69 height 37
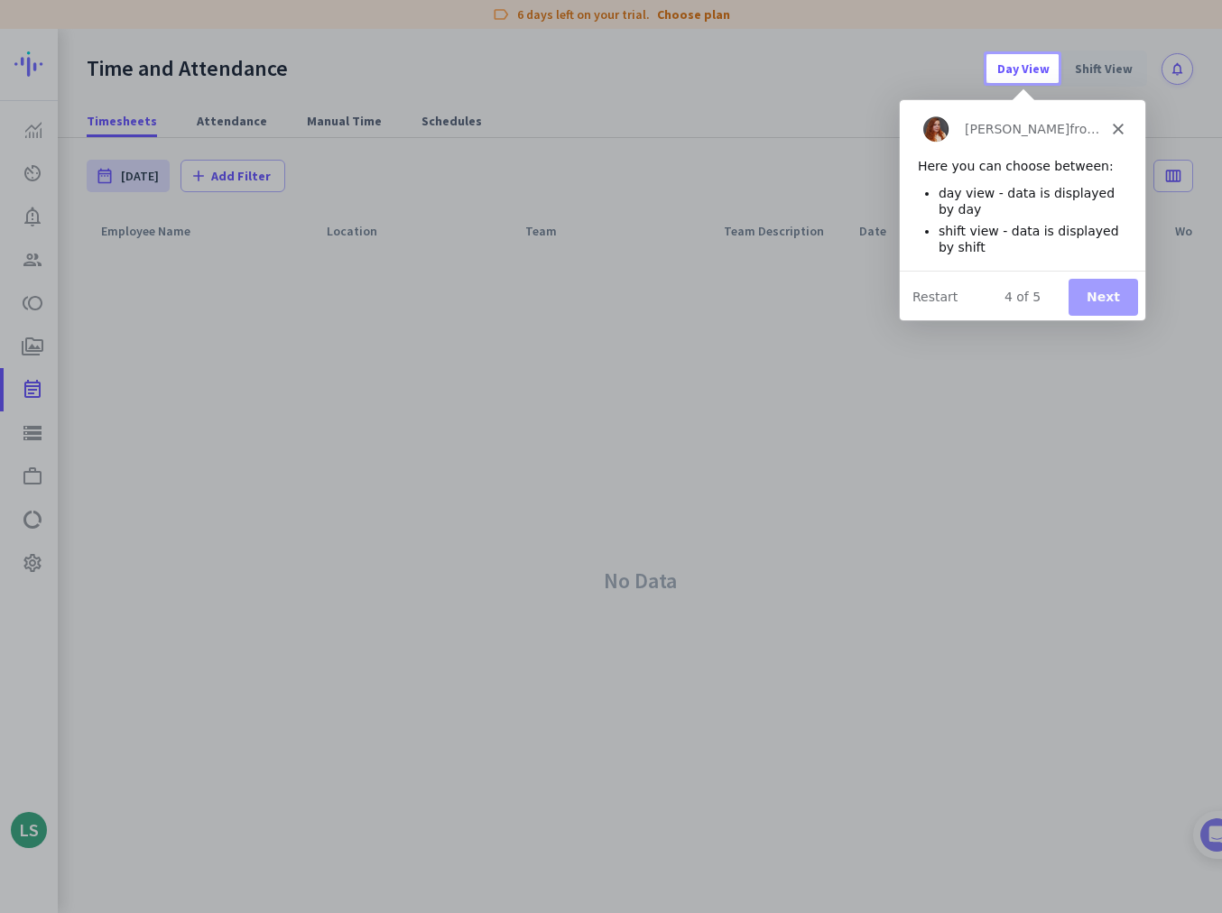
click at [427, 299] on button "Next" at bounding box center [1102, 296] width 69 height 37
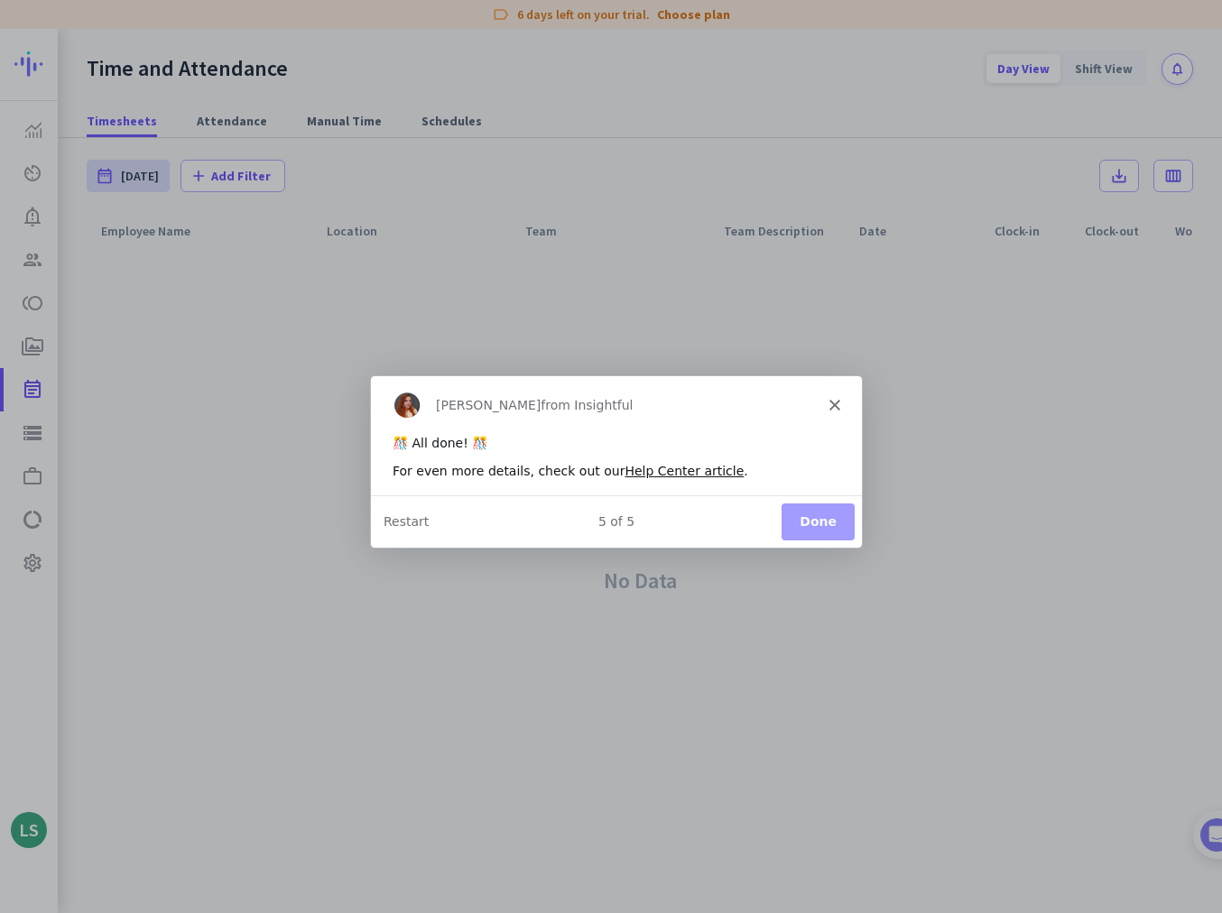
click at [427, 506] on button "Done" at bounding box center [817, 521] width 73 height 37
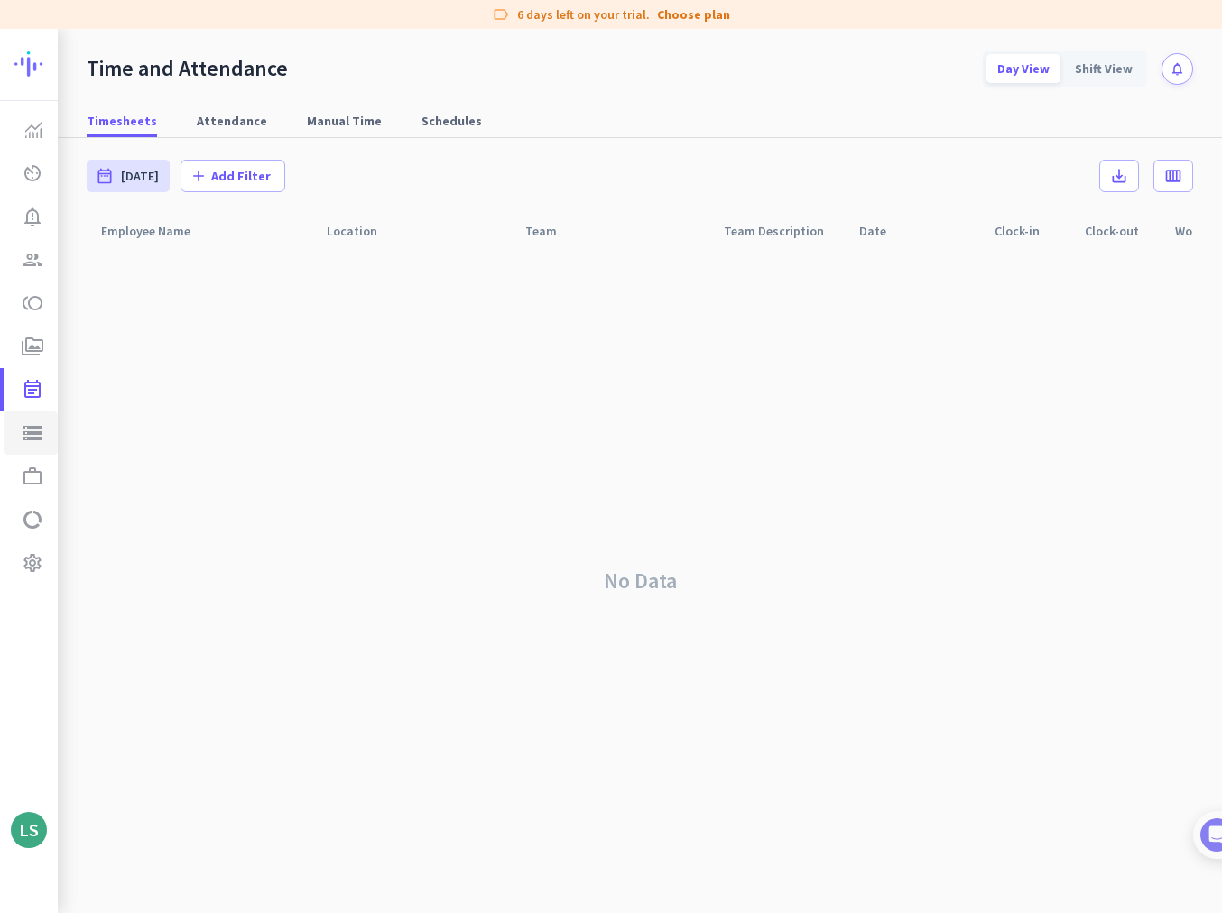
click at [29, 440] on icon "storage" at bounding box center [33, 433] width 22 height 22
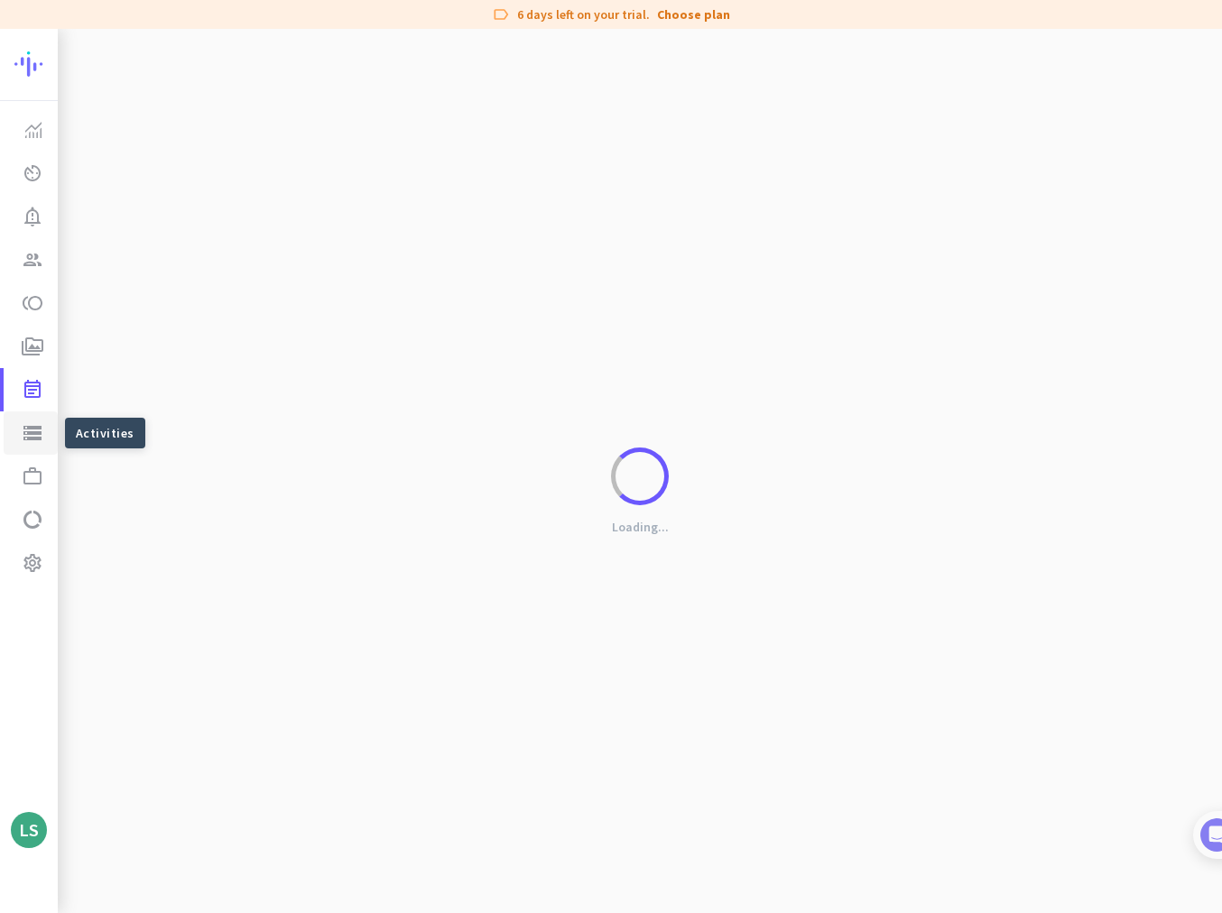
type input "[DATE]"
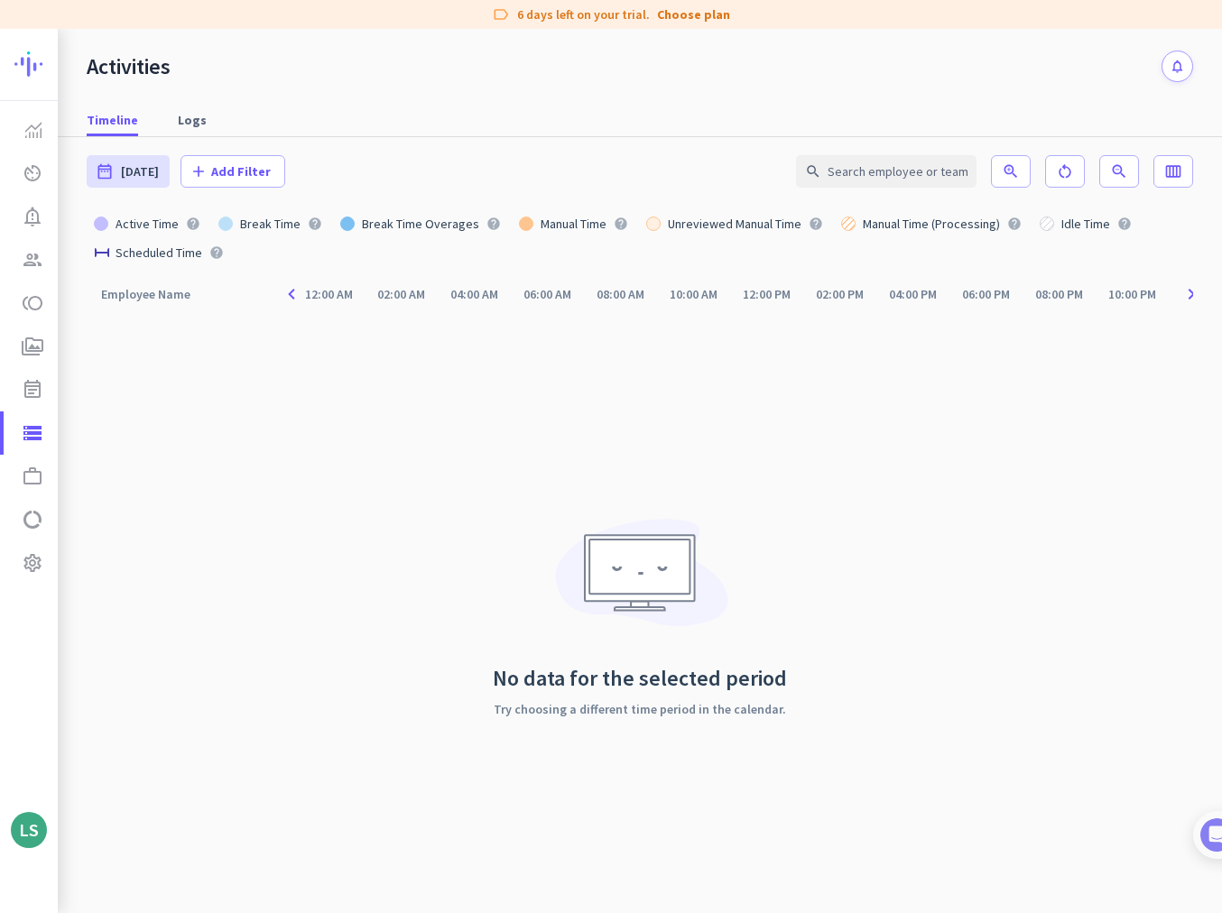
click at [427, 262] on div "Active Time help Break Time help Break Time Overages help Manual Time help Unre…" at bounding box center [640, 238] width 1107 height 58
click at [36, 472] on icon "work_outline" at bounding box center [33, 477] width 22 height 22
type input "[DATE] - [DATE]"
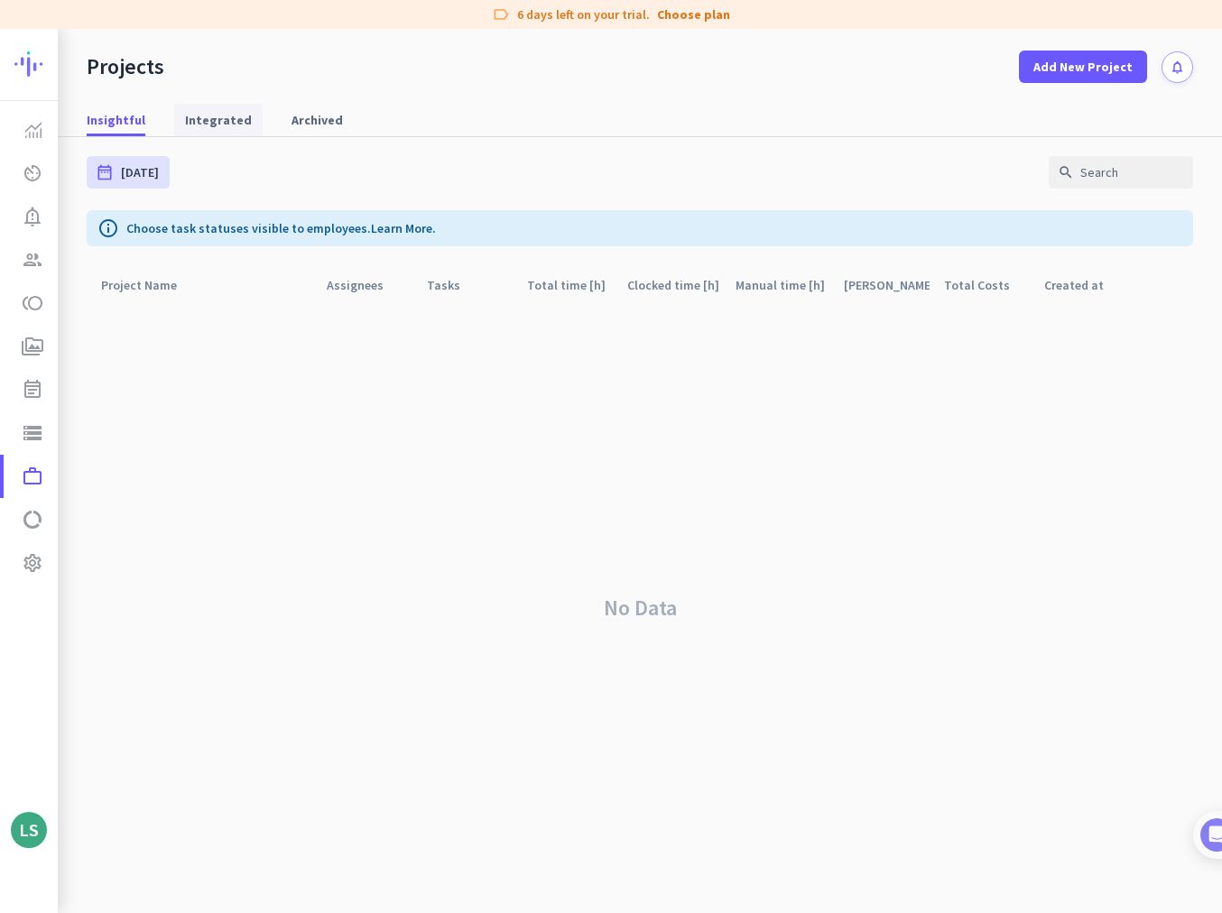
click at [215, 120] on span "Integrated" at bounding box center [218, 120] width 67 height 18
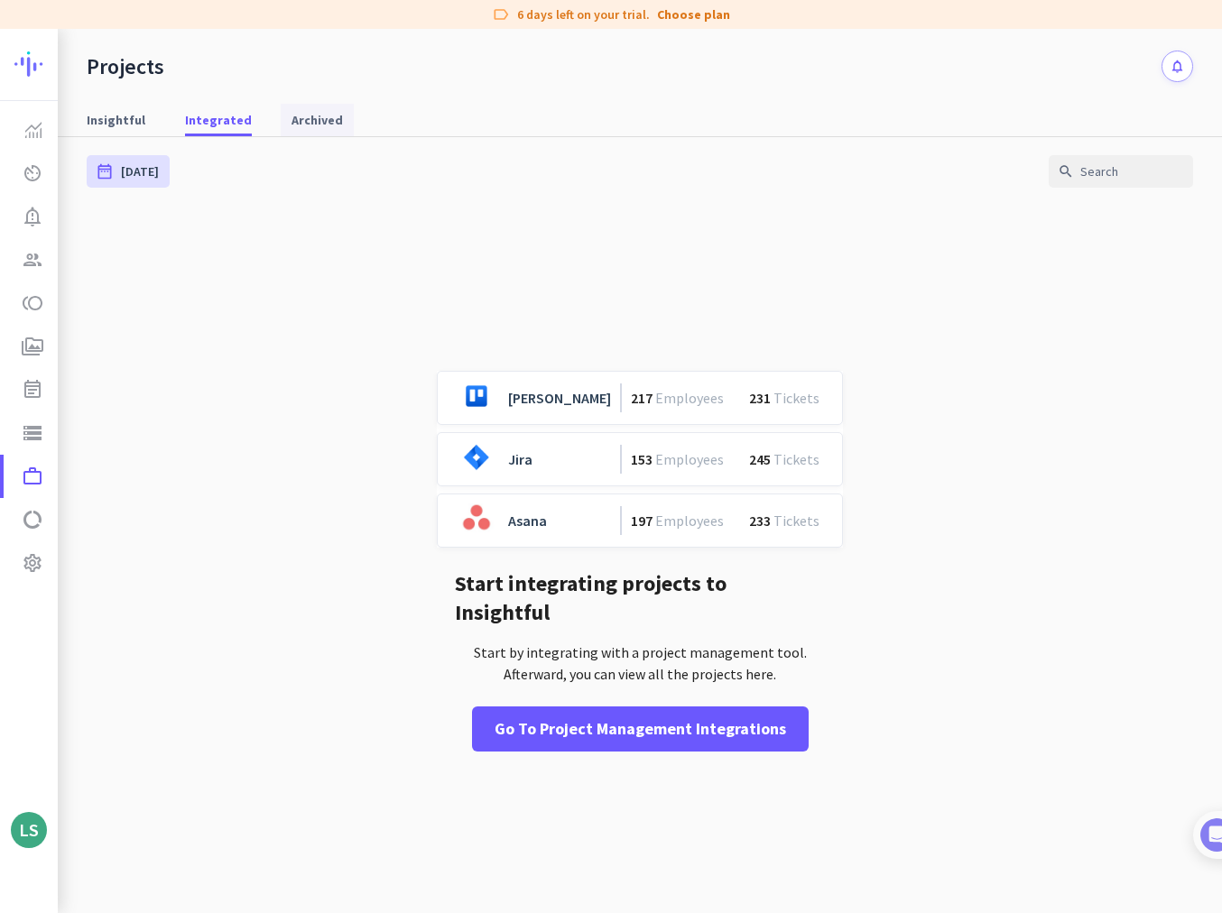
click at [281, 124] on link "Archived" at bounding box center [317, 120] width 73 height 32
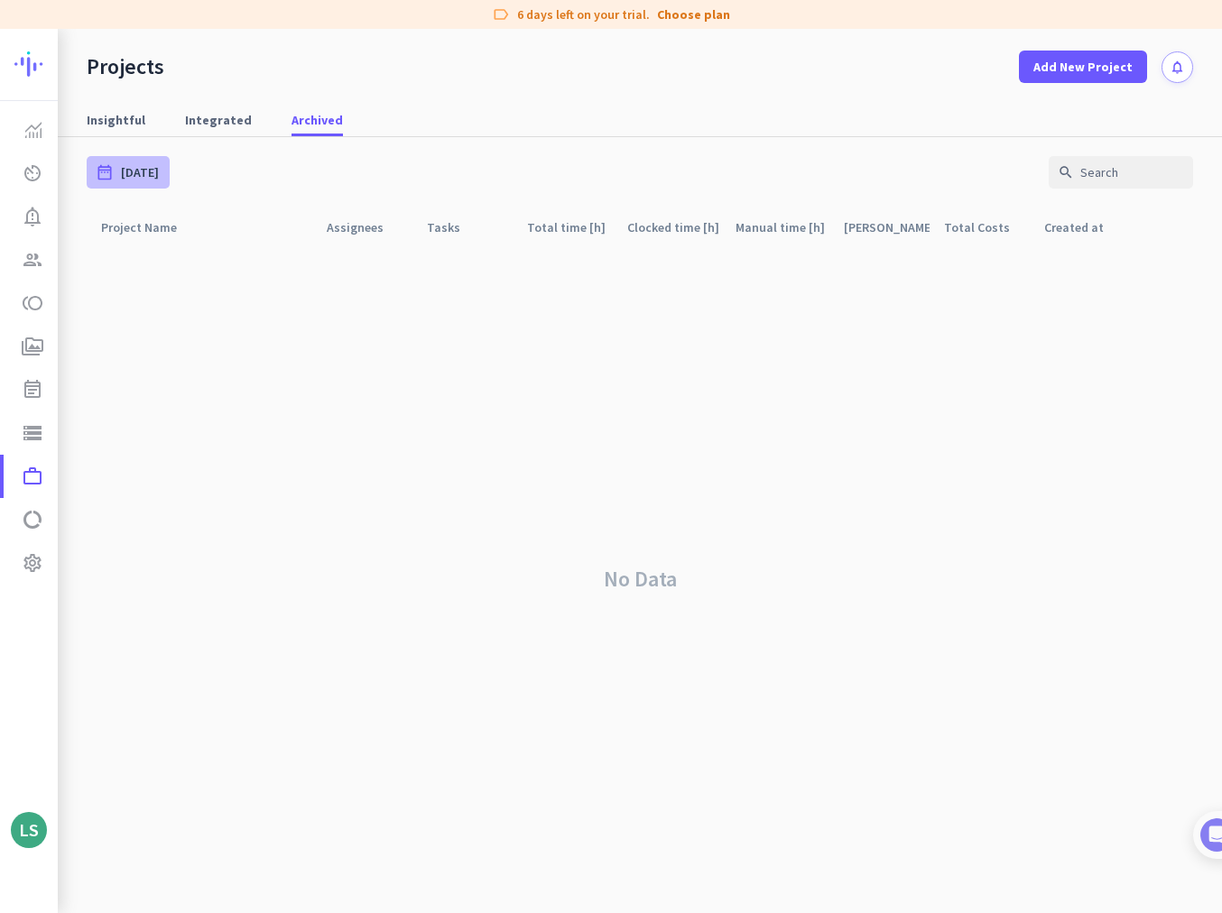
click at [110, 179] on icon "date_range" at bounding box center [105, 172] width 18 height 18
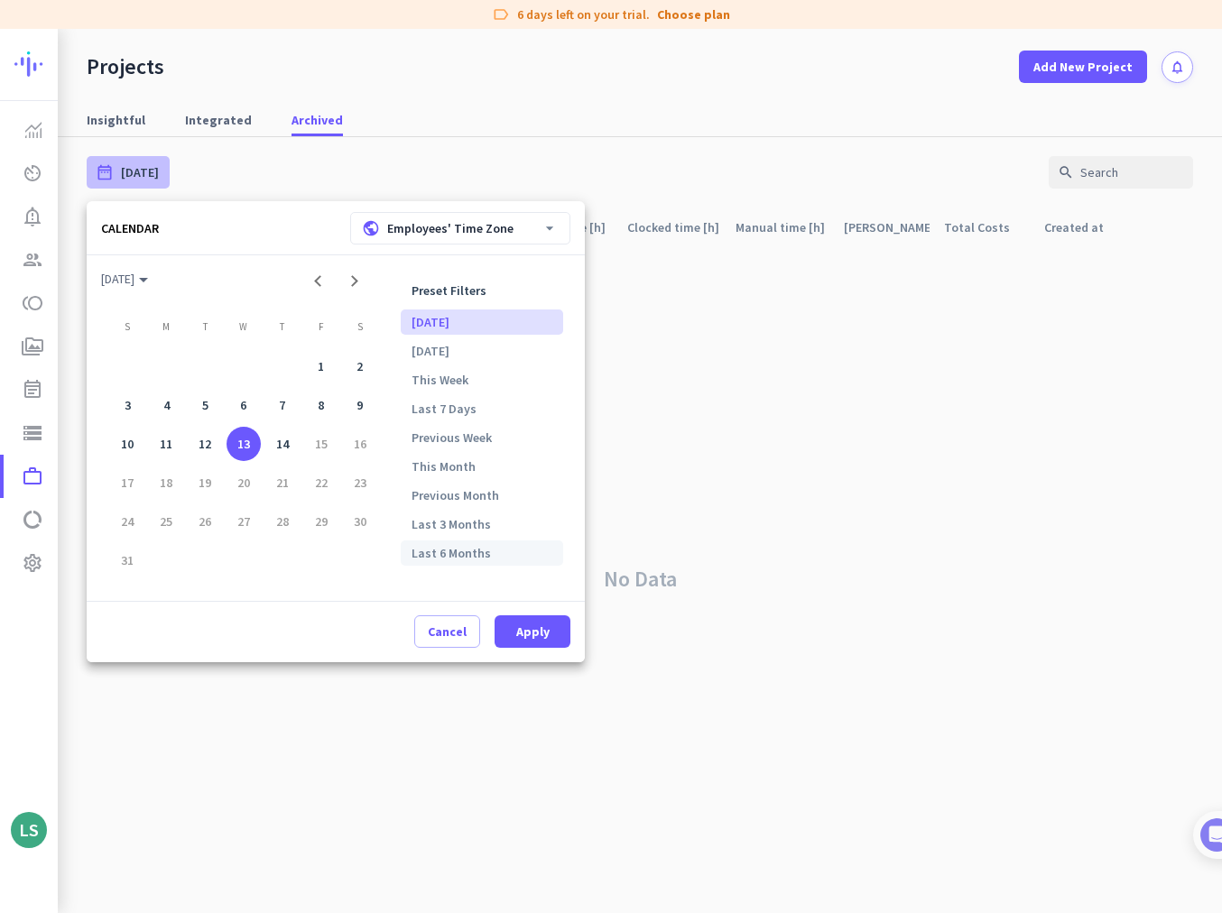
click at [427, 506] on li "Last 6 Months" at bounding box center [482, 553] width 162 height 25
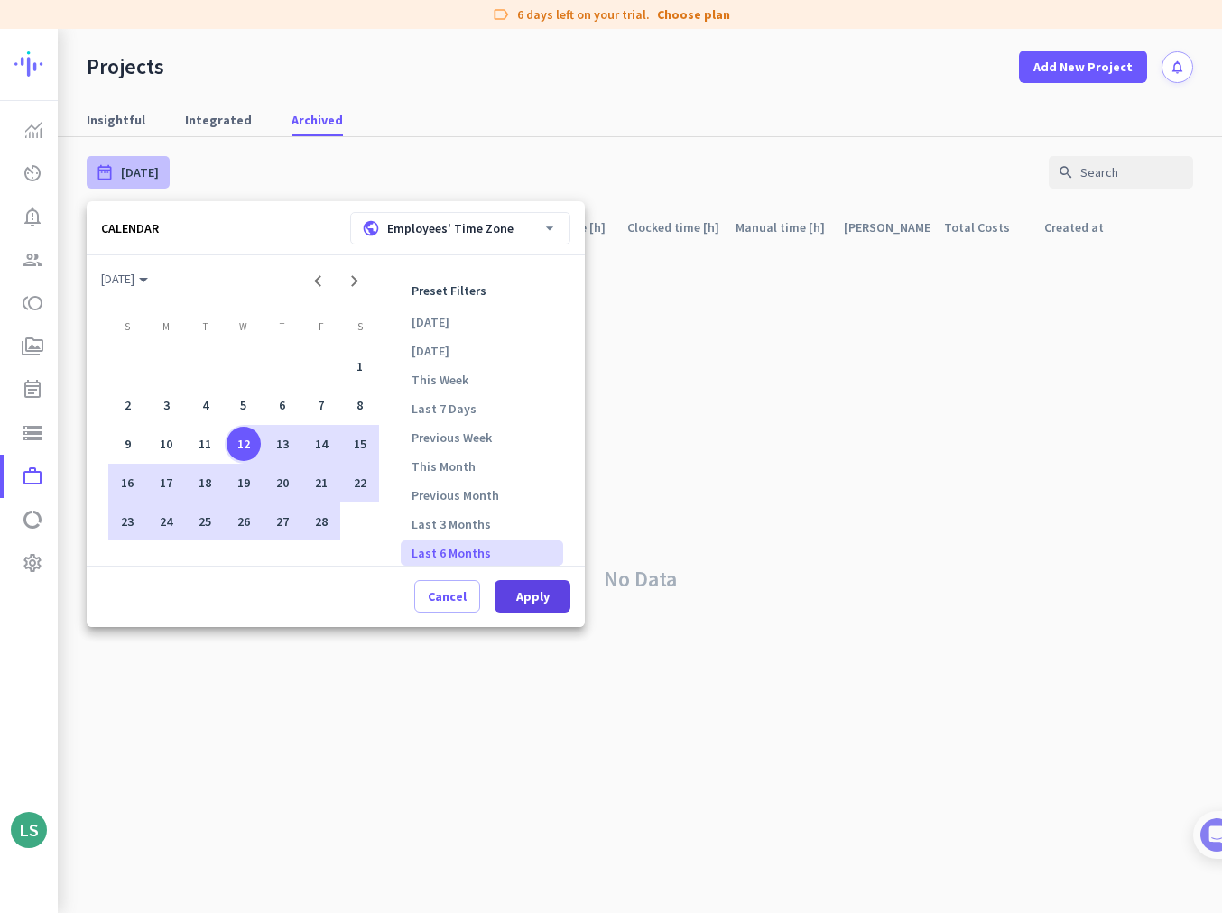
click at [427, 506] on span "Apply" at bounding box center [532, 597] width 33 height 18
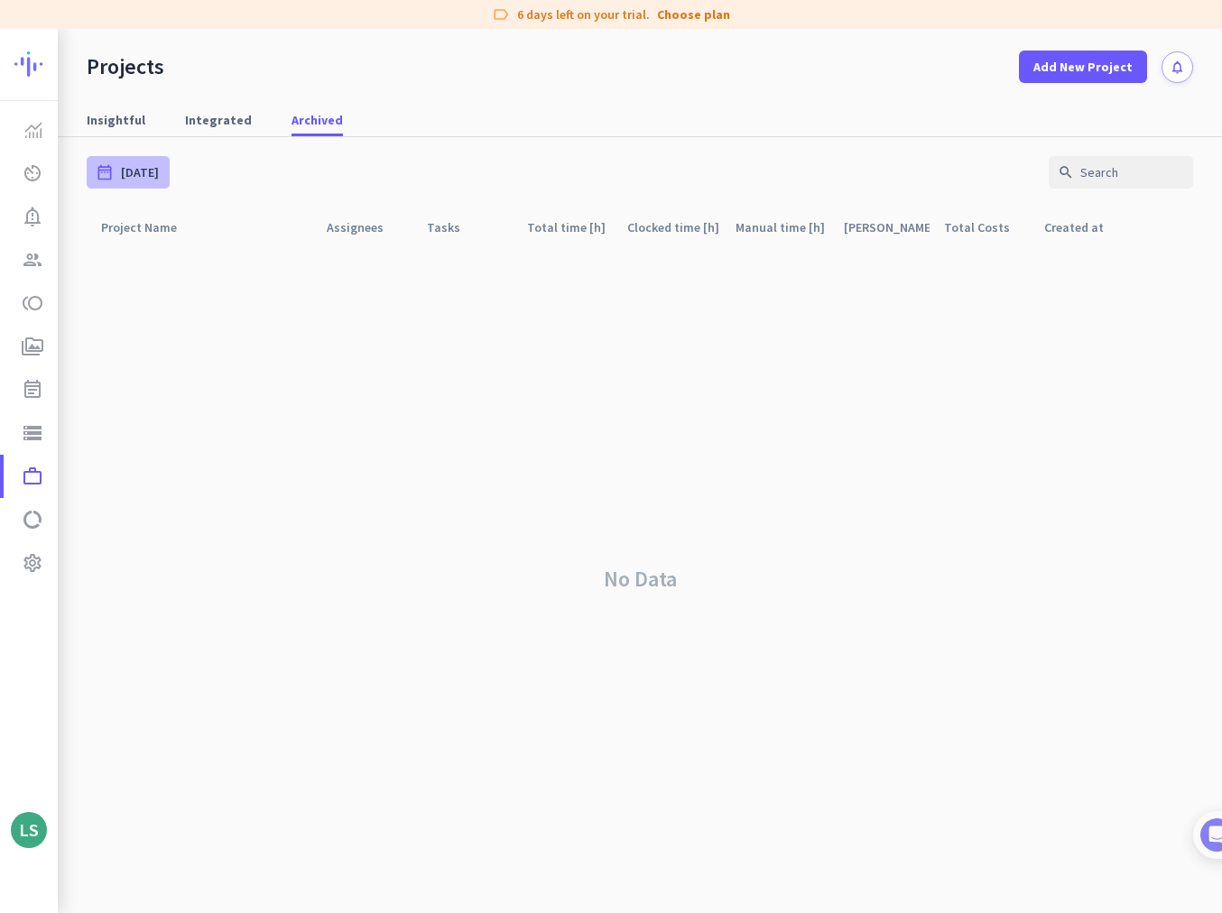
type input "[DATE] - [DATE]"
click at [25, 506] on icon "data_usage" at bounding box center [33, 520] width 22 height 22
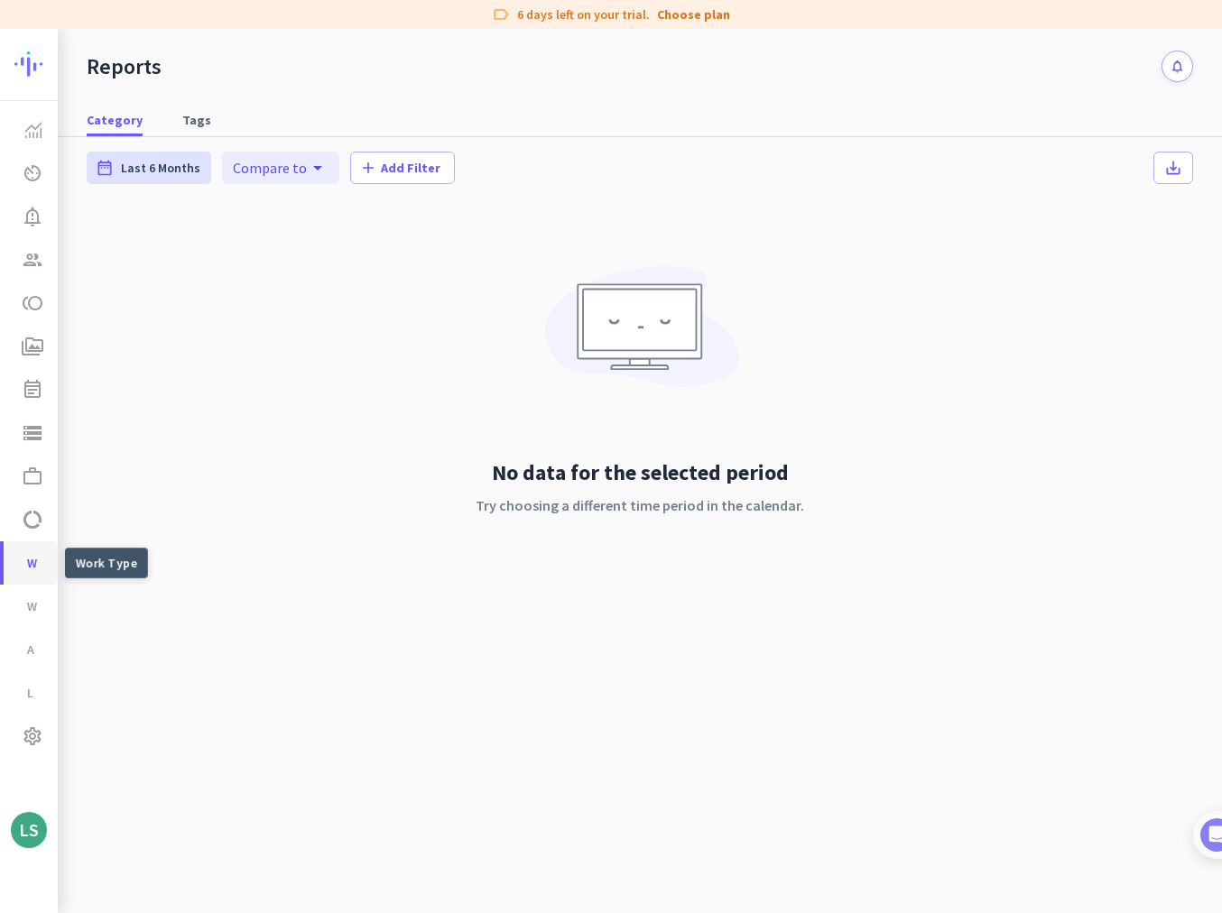
click at [33, 506] on span "Work Type" at bounding box center [30, 563] width 25 height 43
click at [33, 506] on span "Workload Distribution" at bounding box center [30, 606] width 25 height 43
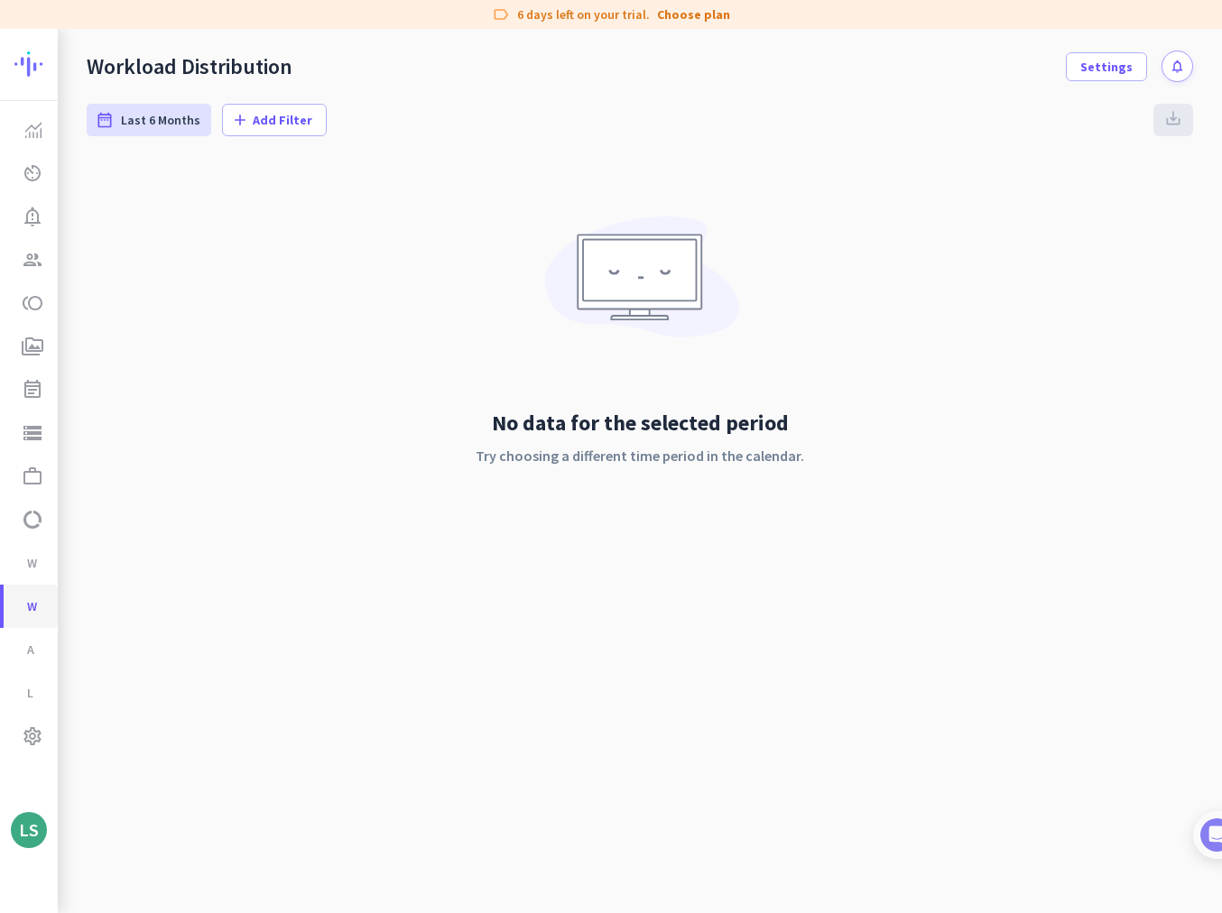
click at [37, 506] on span "Workload Distribution" at bounding box center [30, 606] width 25 height 43
click at [33, 506] on span "Apps & Websites" at bounding box center [30, 649] width 25 height 43
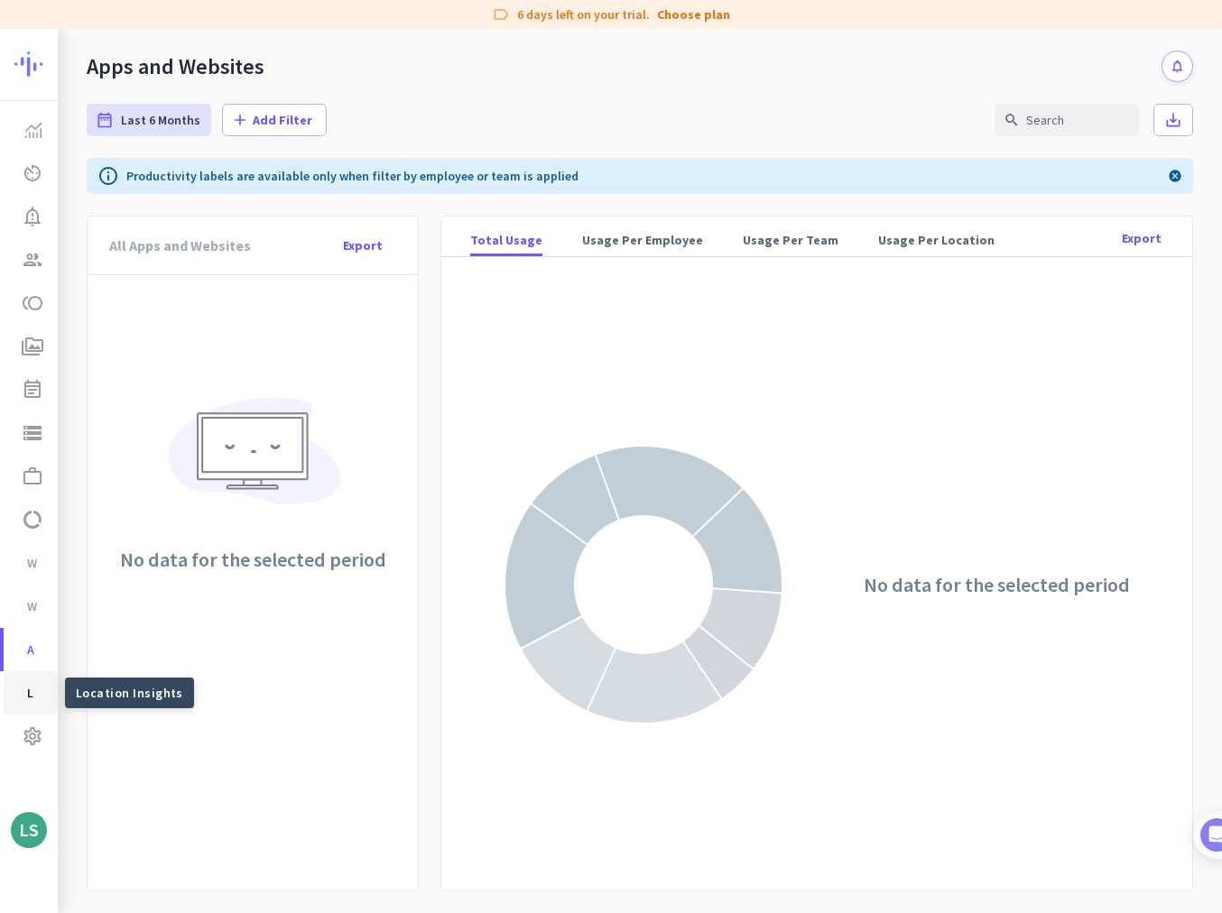
click at [35, 506] on span "Location Insights" at bounding box center [30, 693] width 25 height 43
type input "[DATE] - [DATE]"
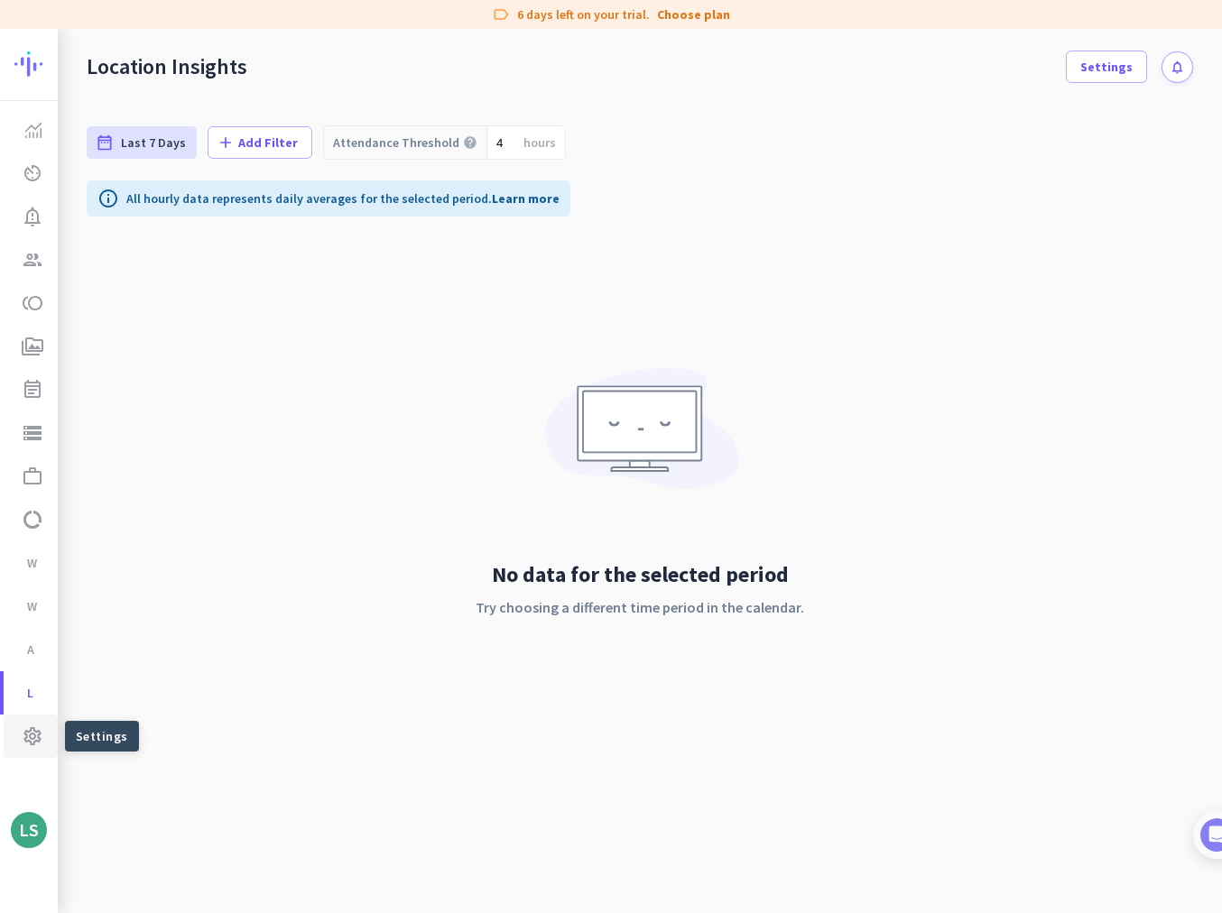
click at [44, 506] on link "settings Settings" at bounding box center [31, 736] width 54 height 43
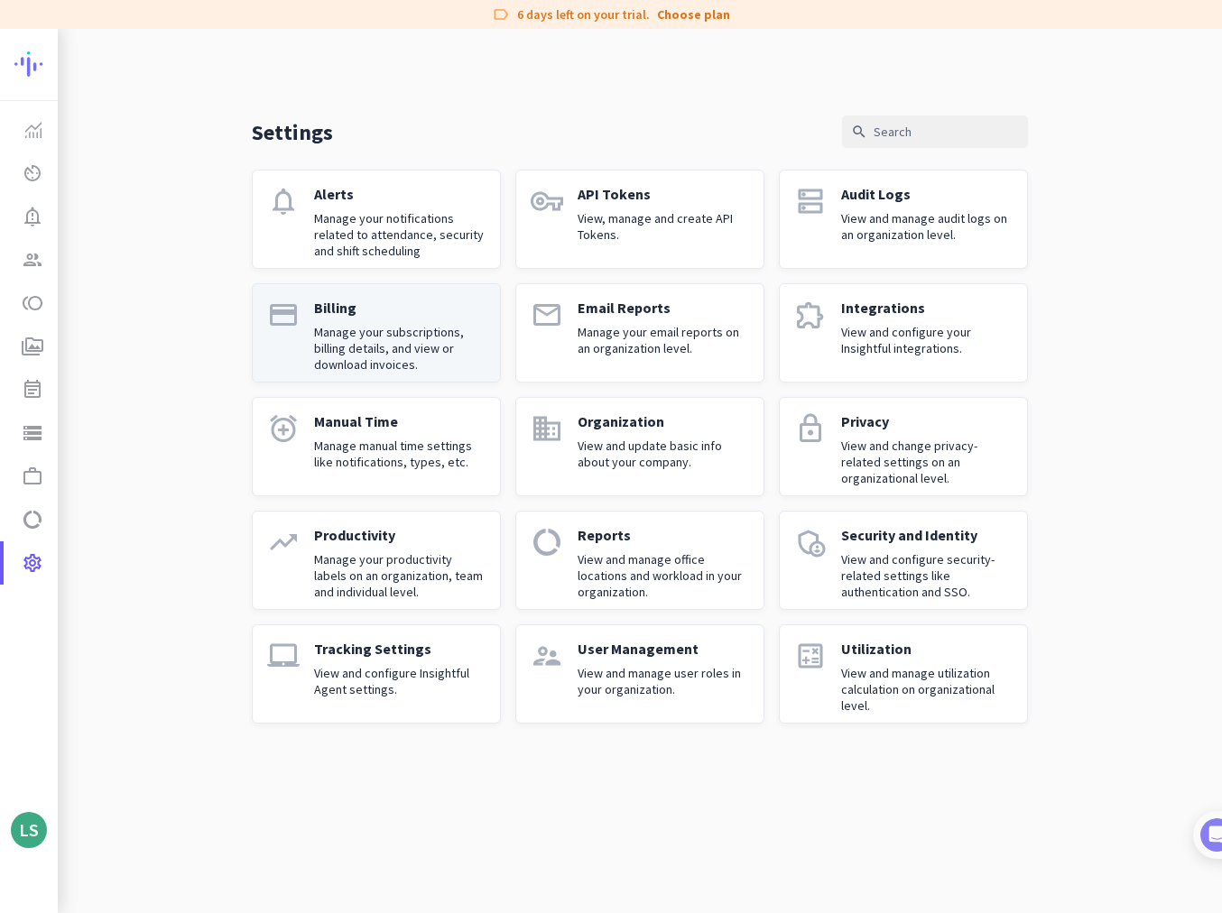
click at [398, 345] on p "Manage your subscriptions, billing details, and view or download invoices." at bounding box center [399, 348] width 171 height 49
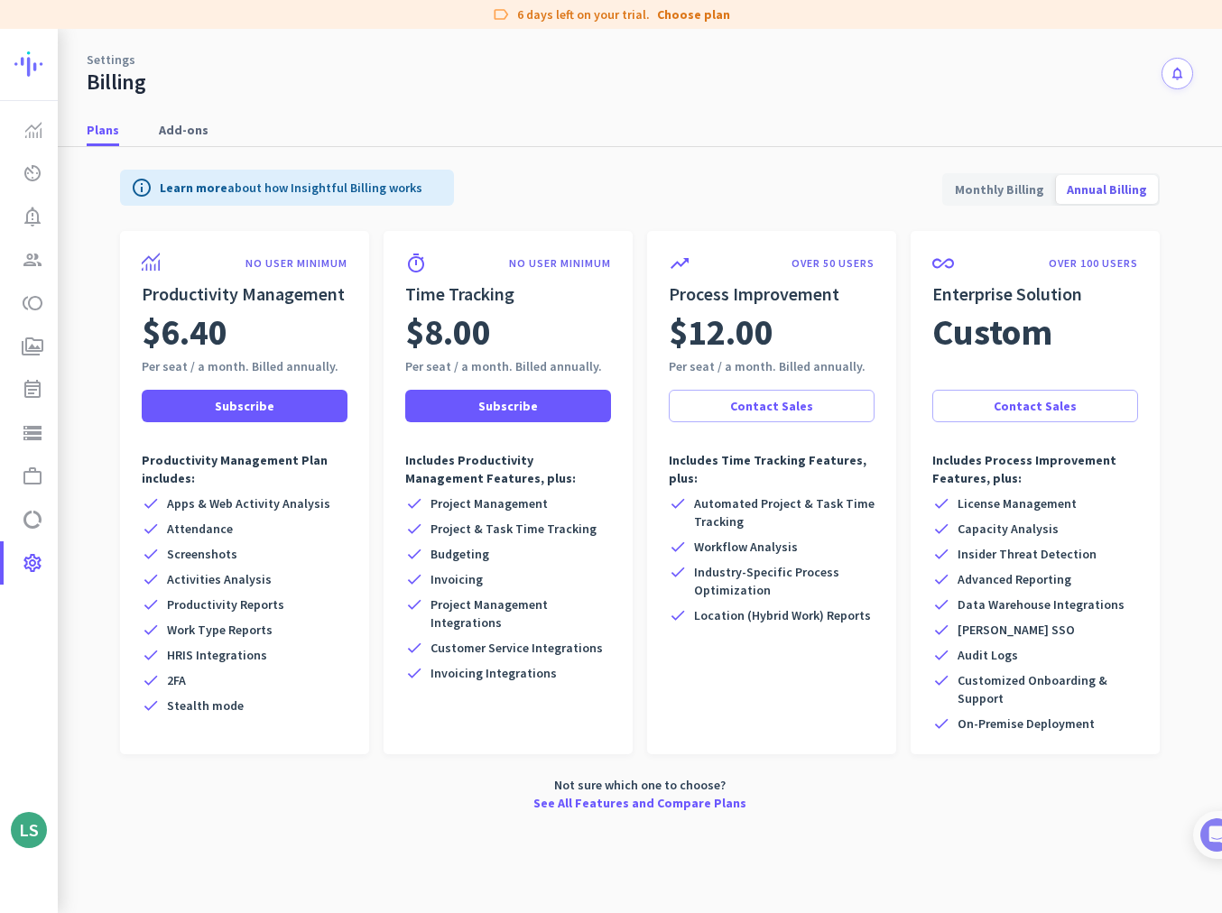
click at [398, 345] on div "timer NO USER MINIMUM Time Tracking $8.00 Per seat / a month. Billed annually. …" at bounding box center [508, 492] width 249 height 523
click at [30, 506] on div "LS" at bounding box center [29, 830] width 20 height 18
click at [138, 506] on span "Personal Settings" at bounding box center [124, 698] width 109 height 16
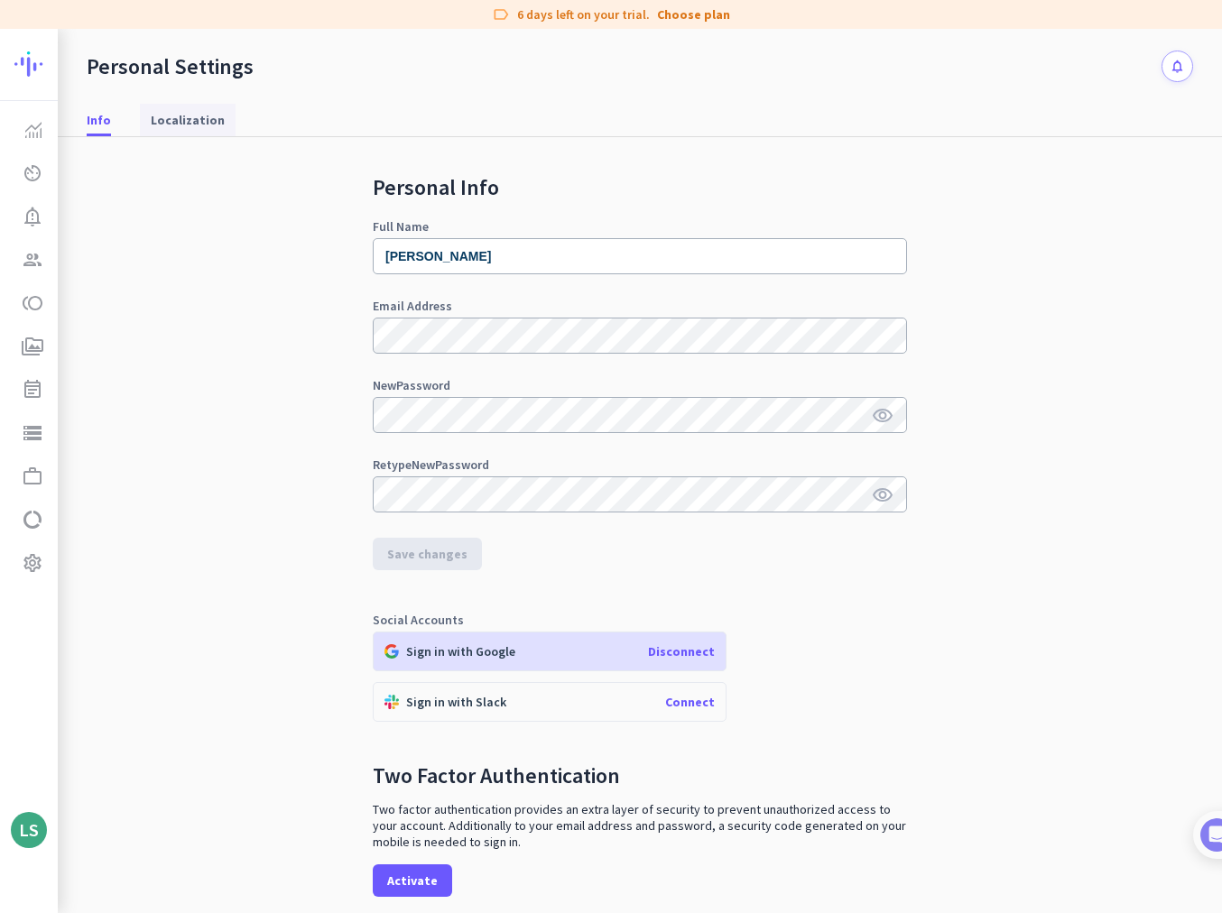
click at [195, 117] on span "Localization" at bounding box center [188, 120] width 74 height 18
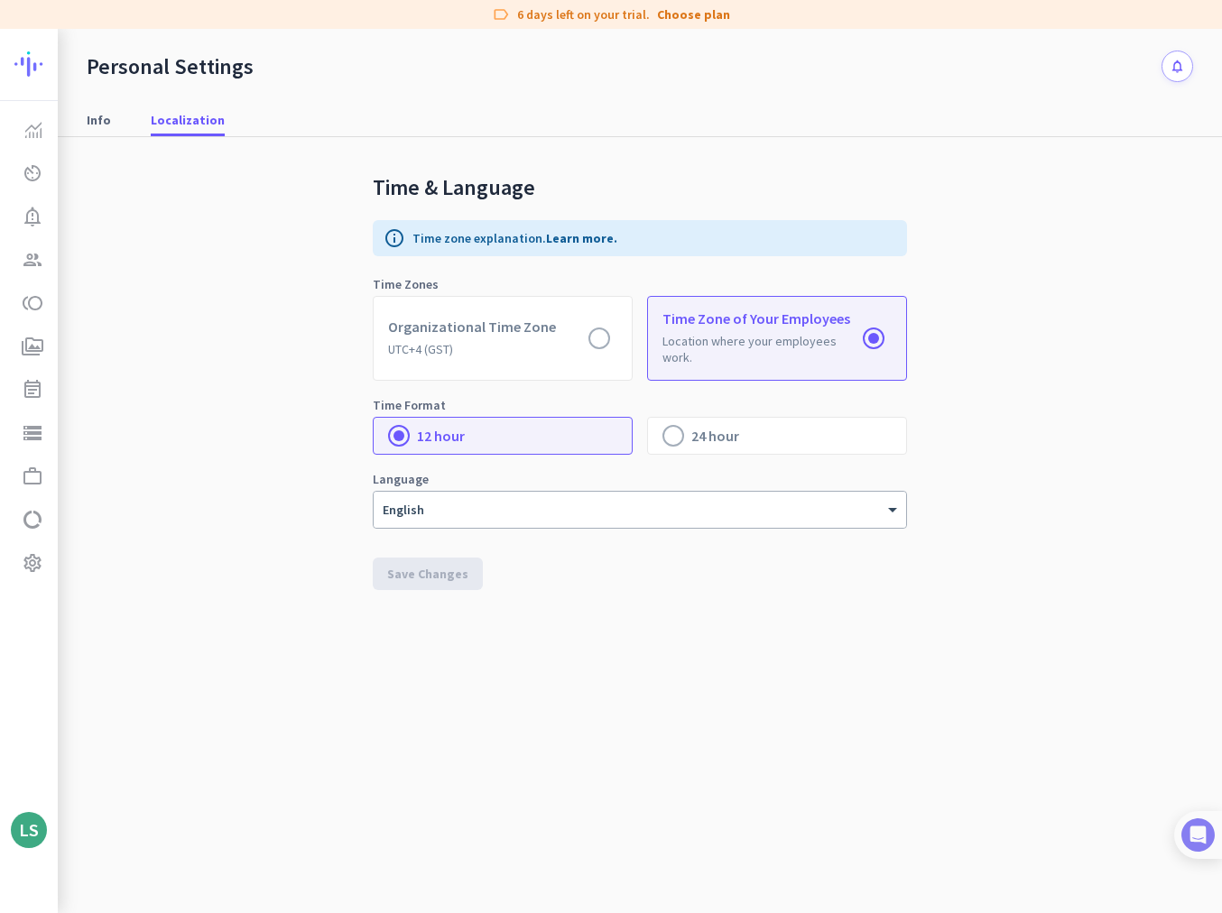
click at [427, 506] on img at bounding box center [1197, 835] width 33 height 33
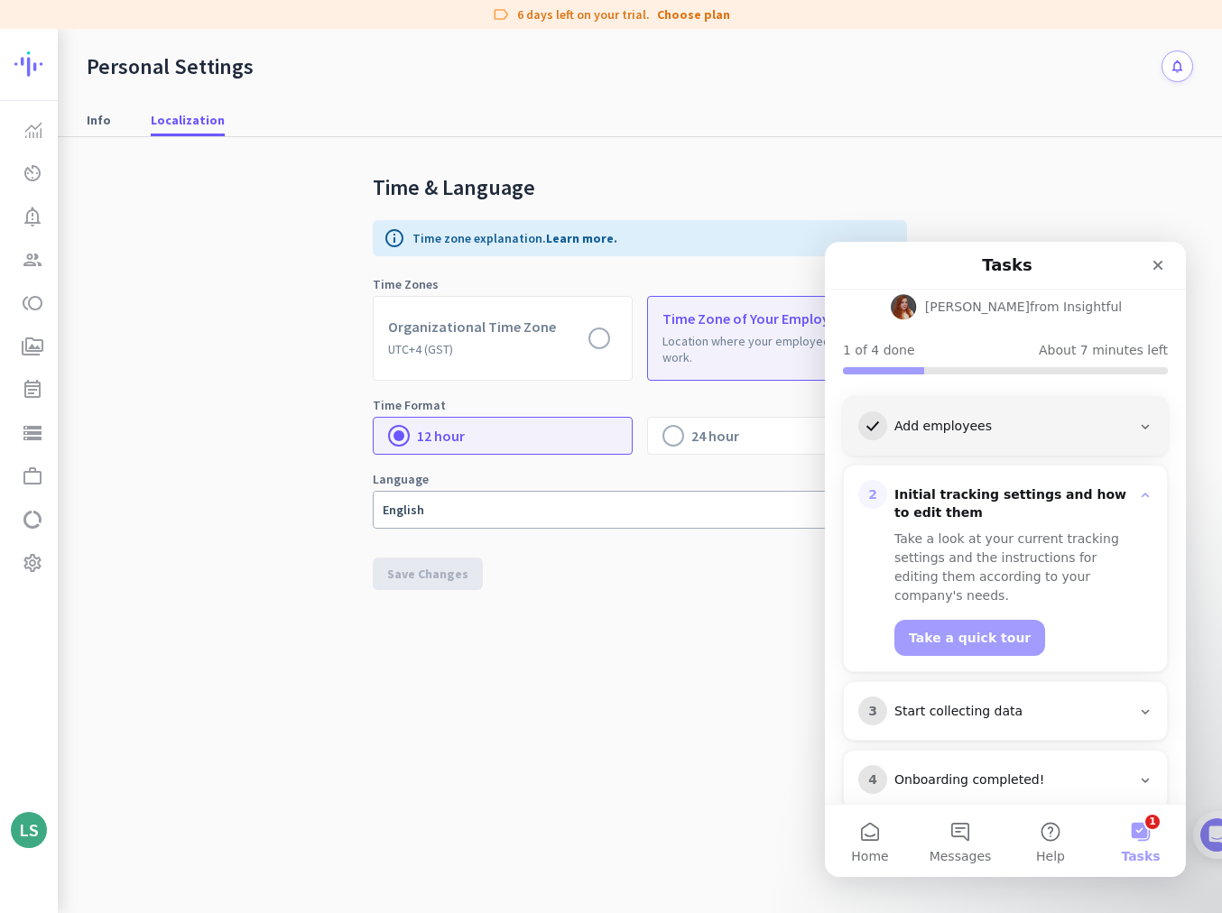
click at [427, 506] on button "1 Tasks" at bounding box center [1141, 841] width 90 height 72
click at [427, 506] on div "Onboarding completed!" at bounding box center [1012, 781] width 236 height 18
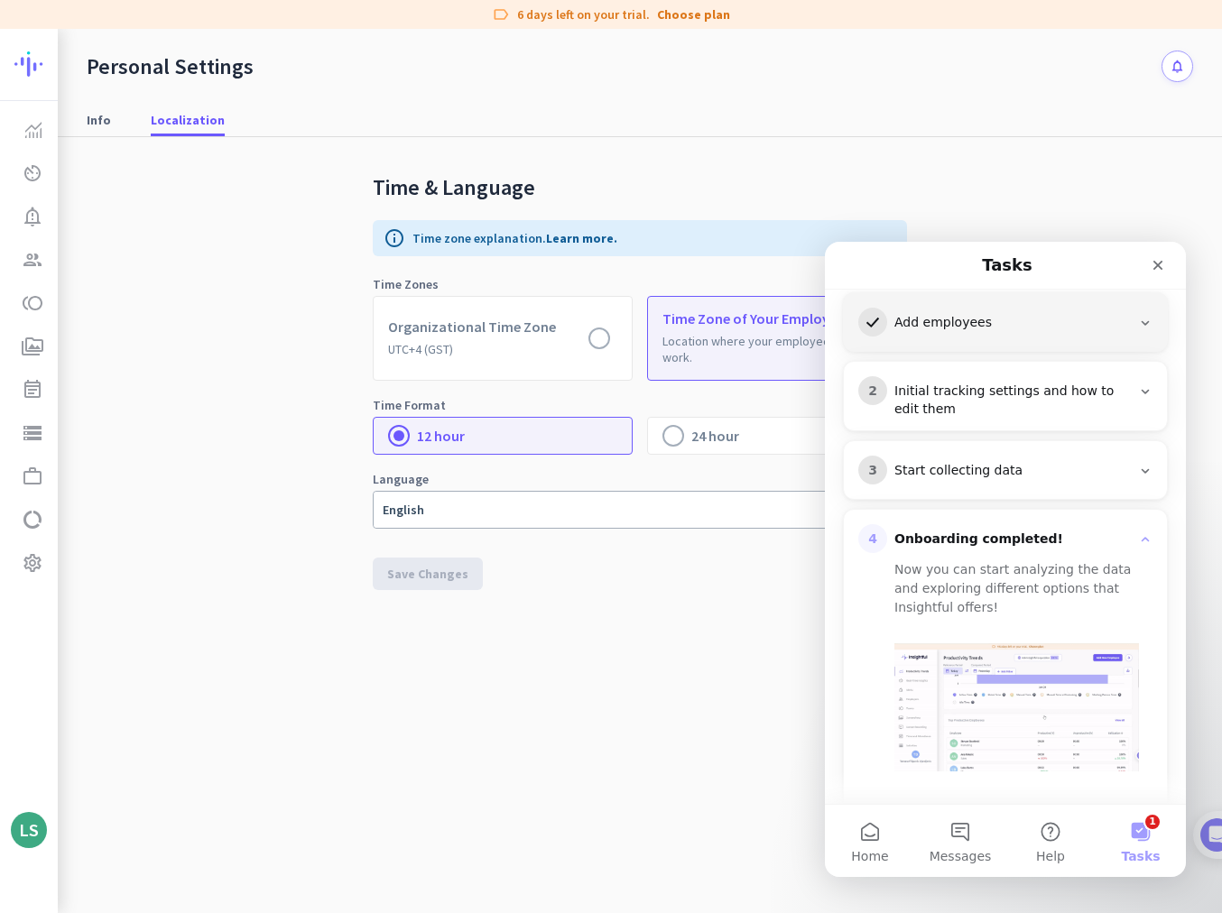
scroll to position [245, 0]
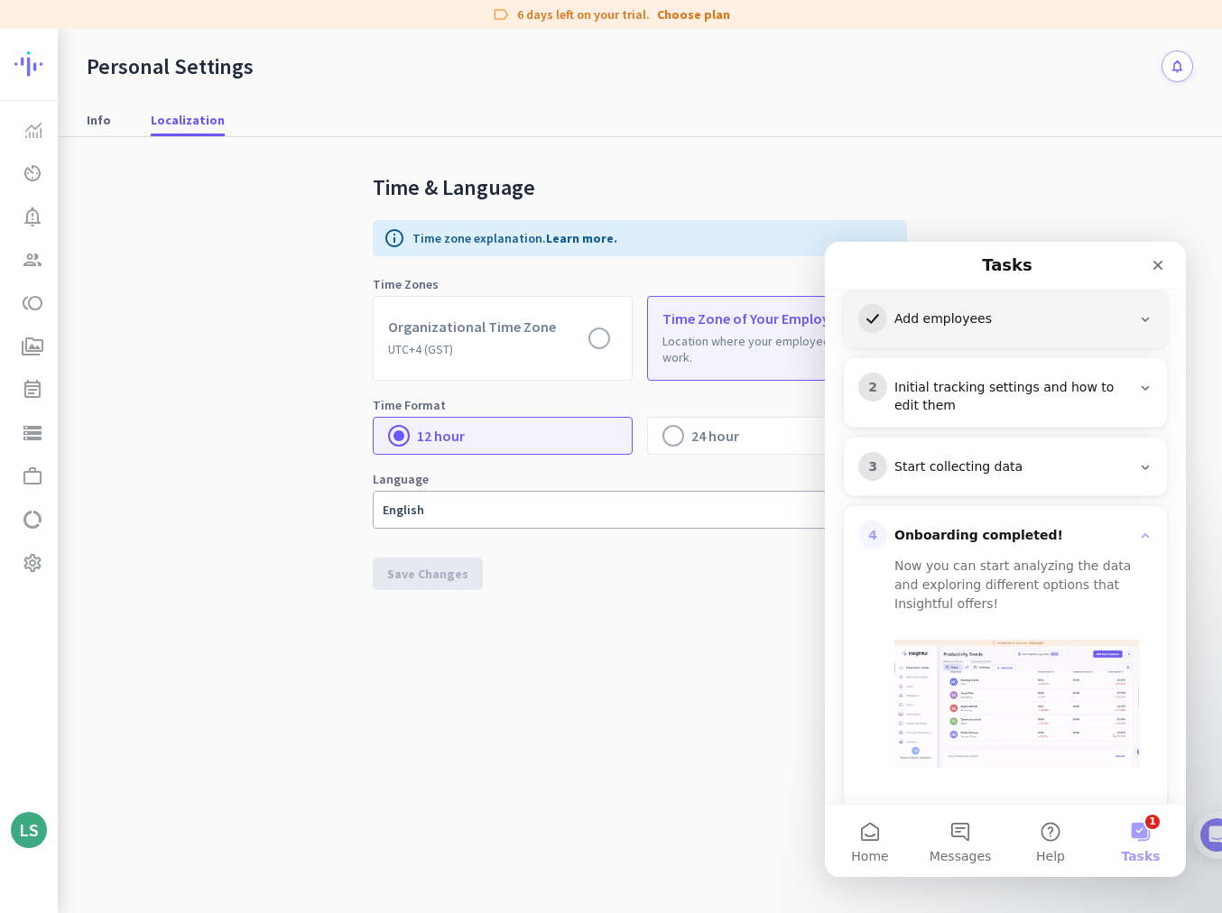
click at [427, 506] on div "Now you can start analyzing the data and exploring different options that Insig…" at bounding box center [1016, 585] width 245 height 57
click at [427, 506] on div "Onboarding completed!" at bounding box center [1012, 536] width 236 height 18
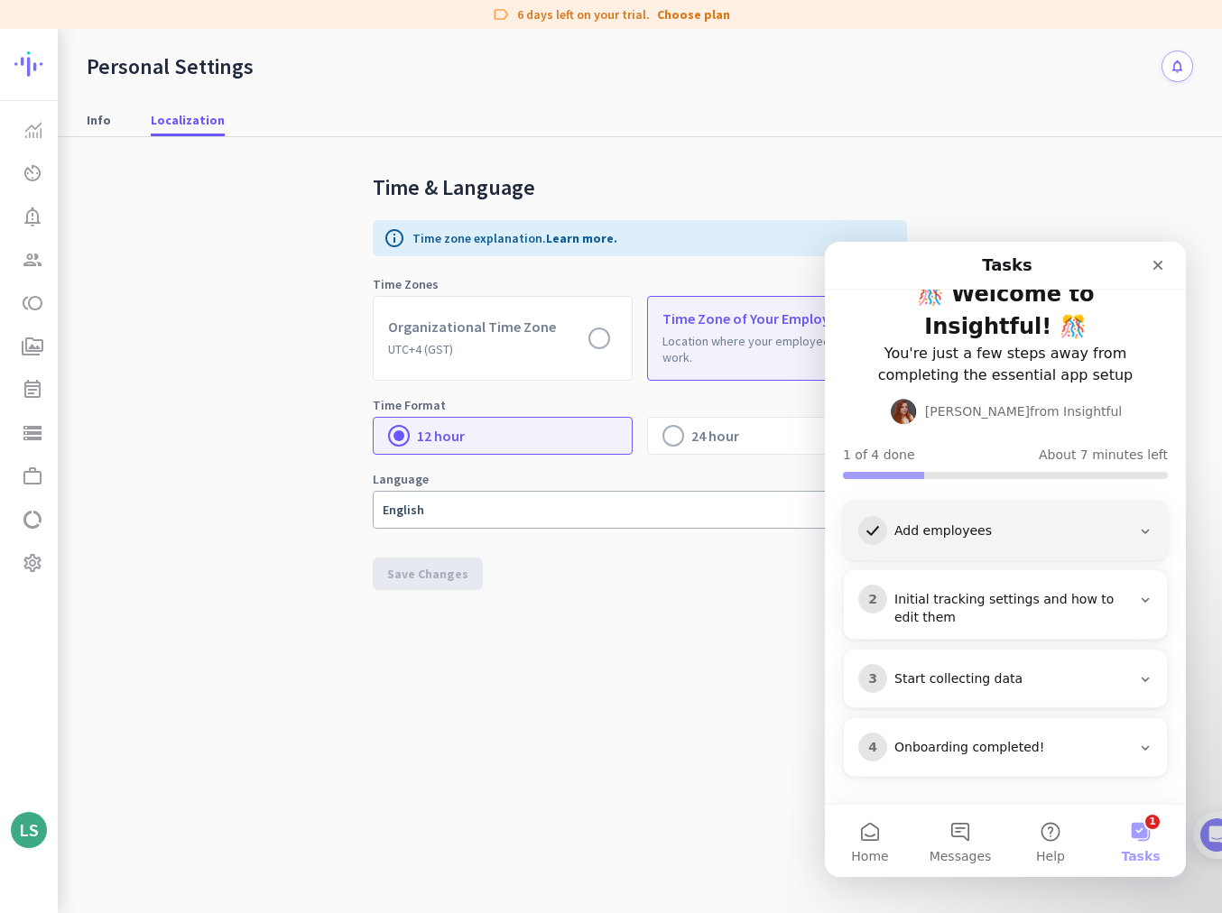
scroll to position [1, 0]
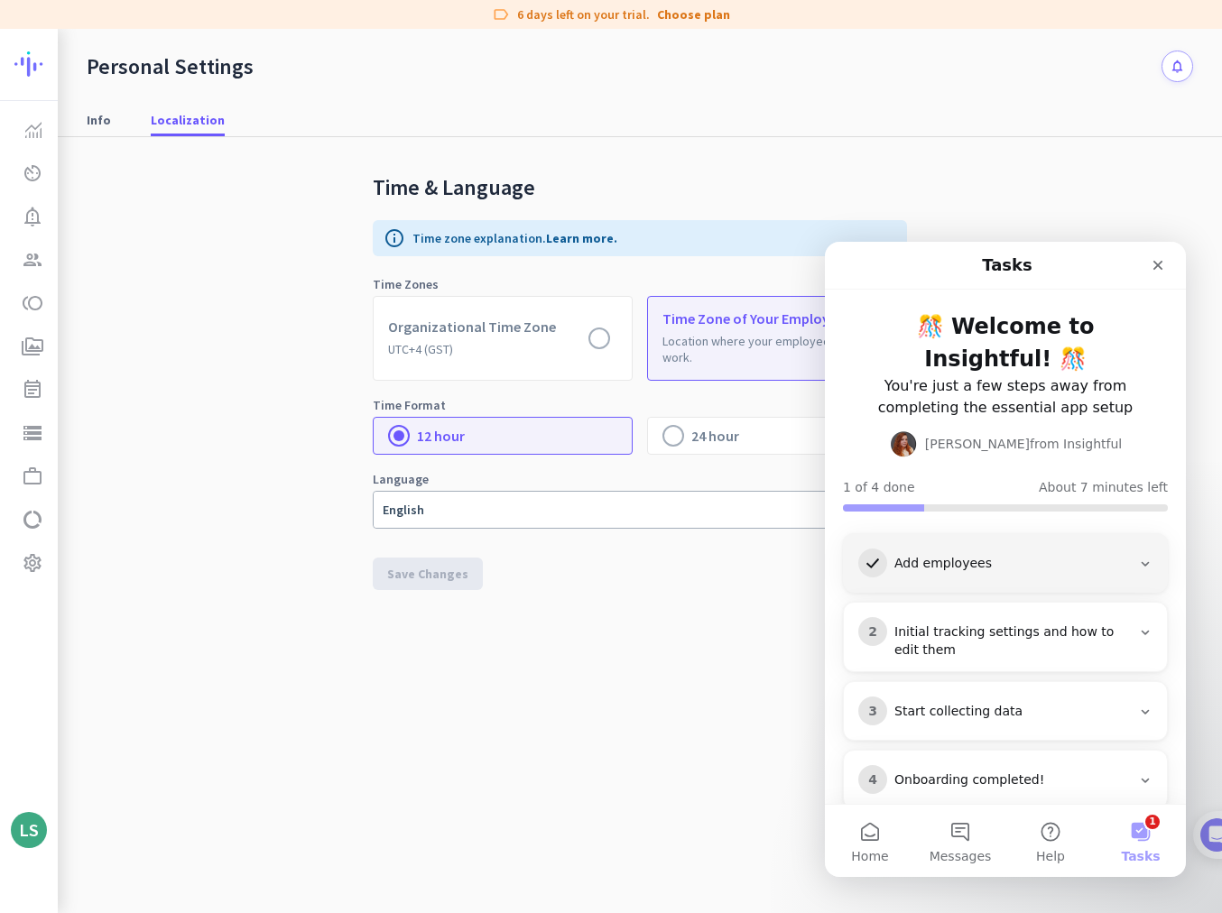
click at [427, 506] on div "Initial tracking settings and how to edit them" at bounding box center [1012, 642] width 236 height 36
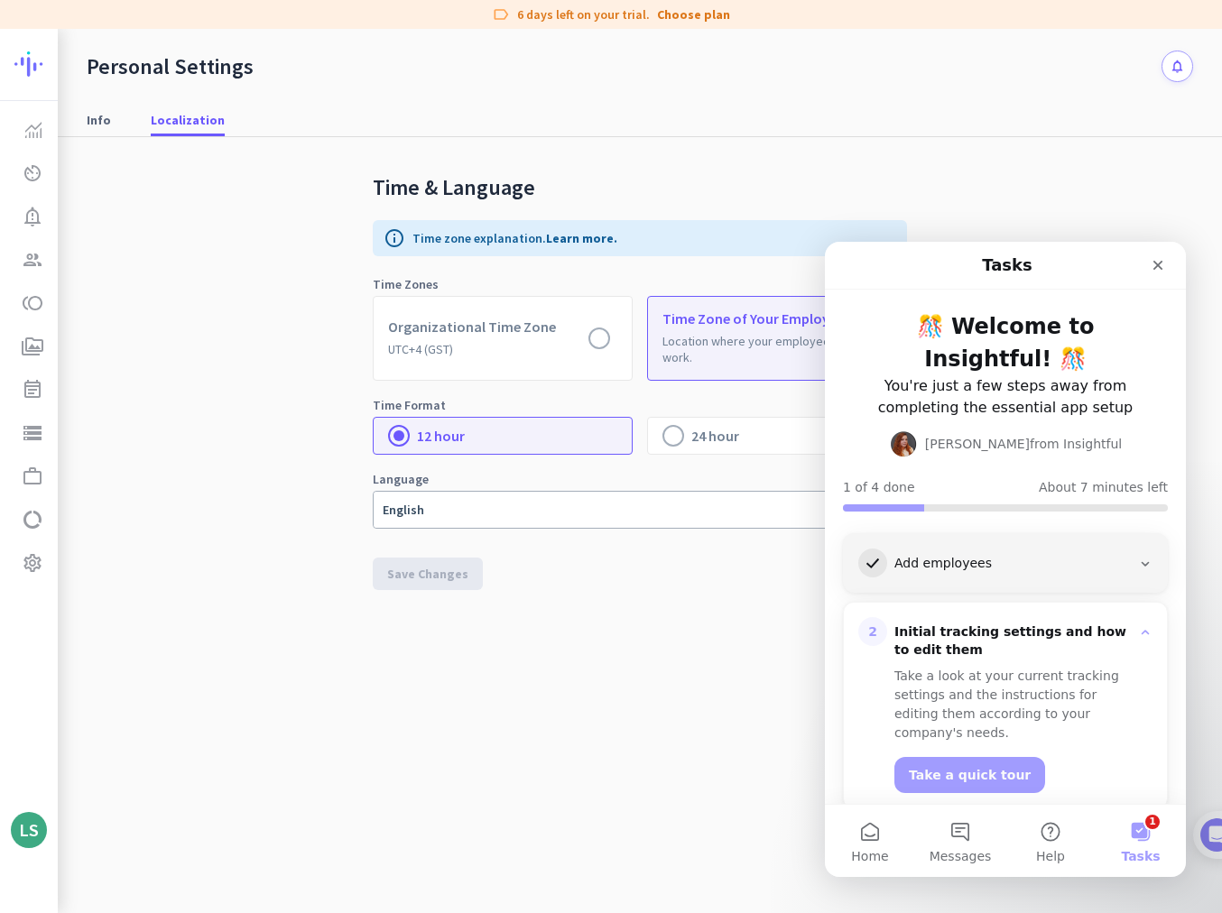
click at [427, 506] on button "Take a quick tour" at bounding box center [969, 775] width 151 height 36
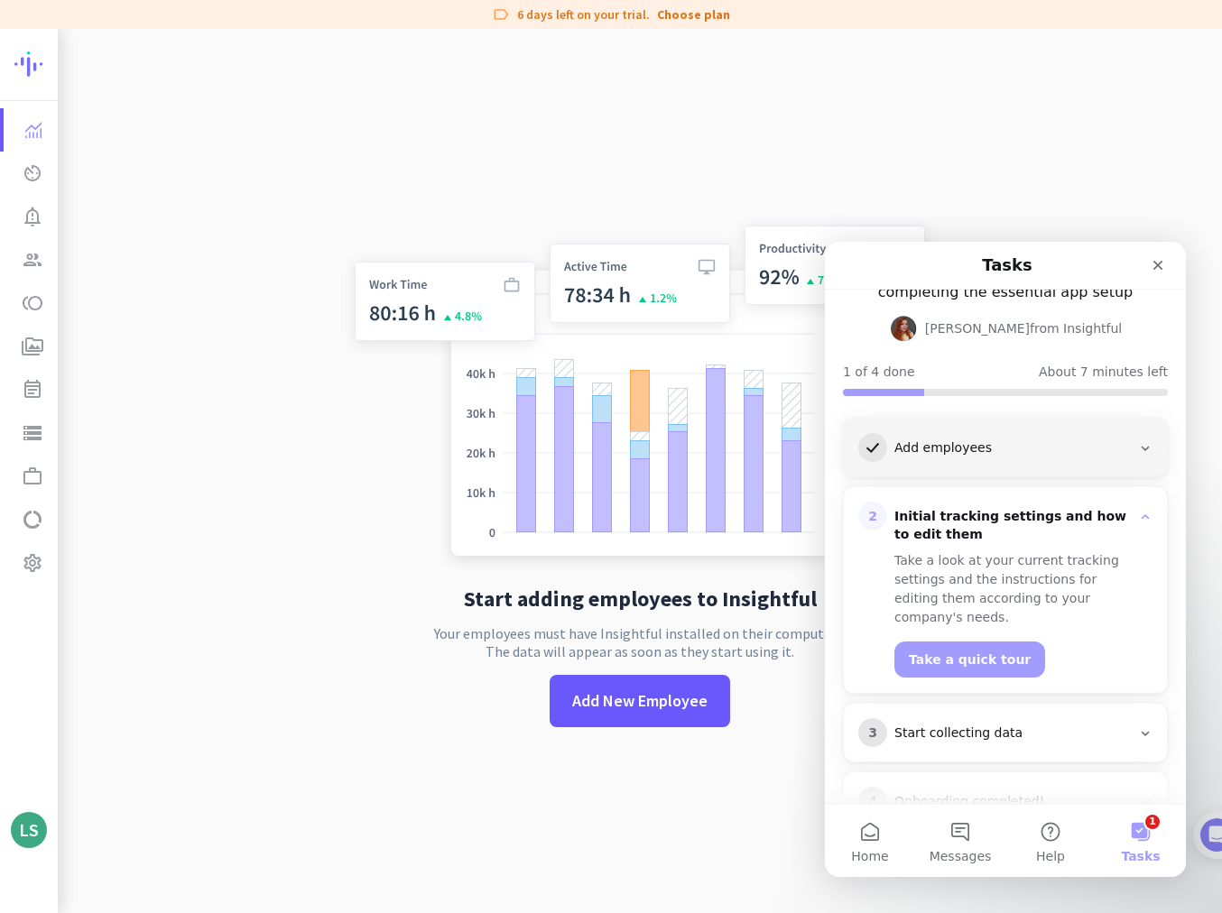
scroll to position [138, 0]
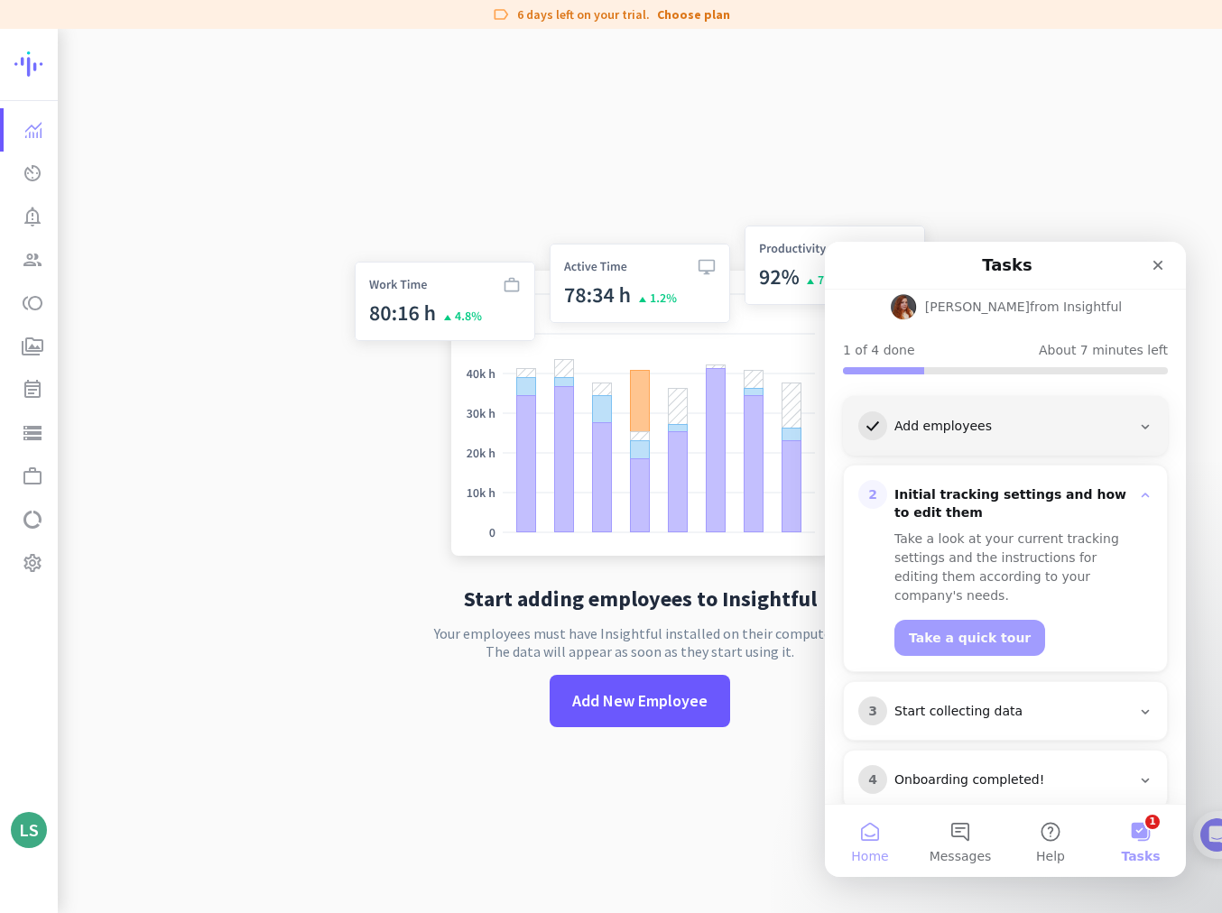
click at [427, 506] on button "Home" at bounding box center [870, 841] width 90 height 72
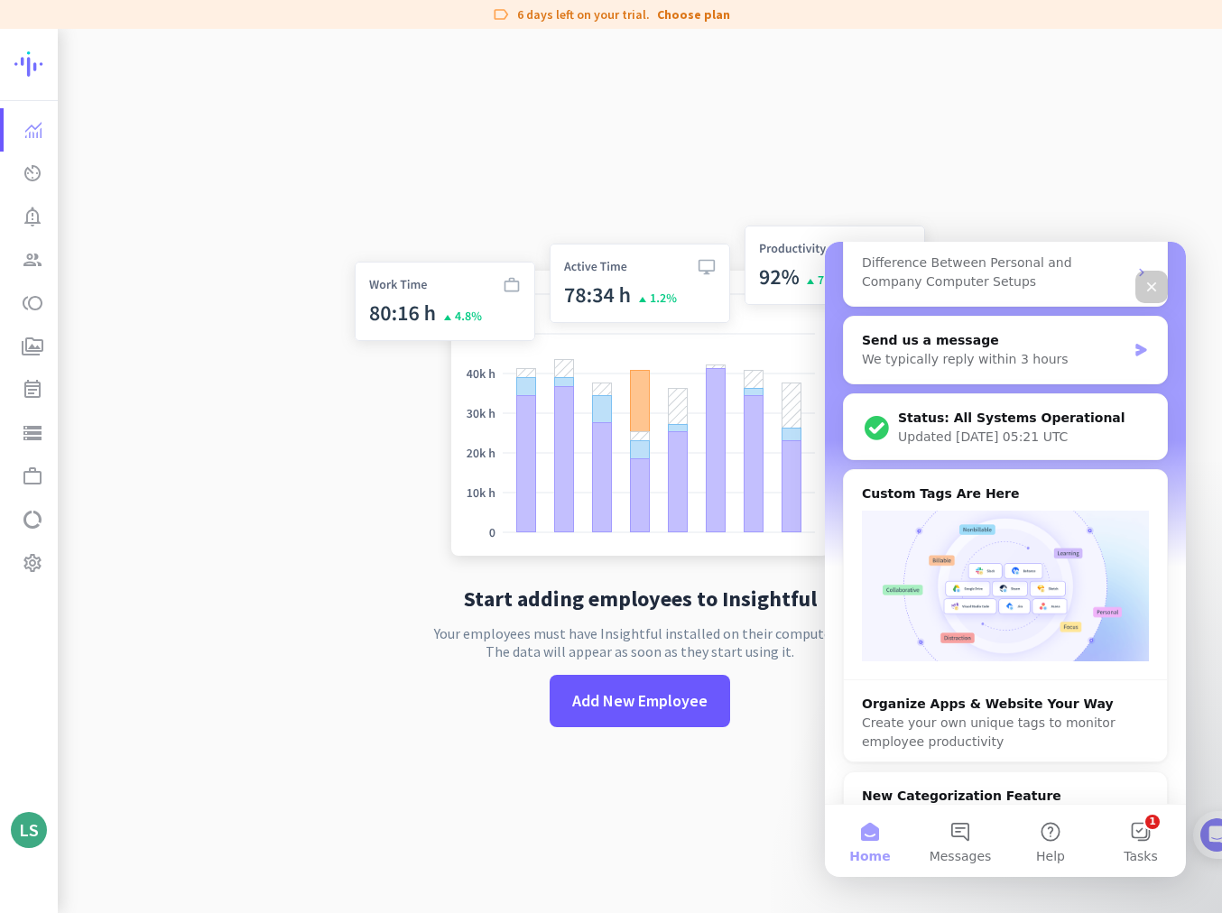
scroll to position [0, 0]
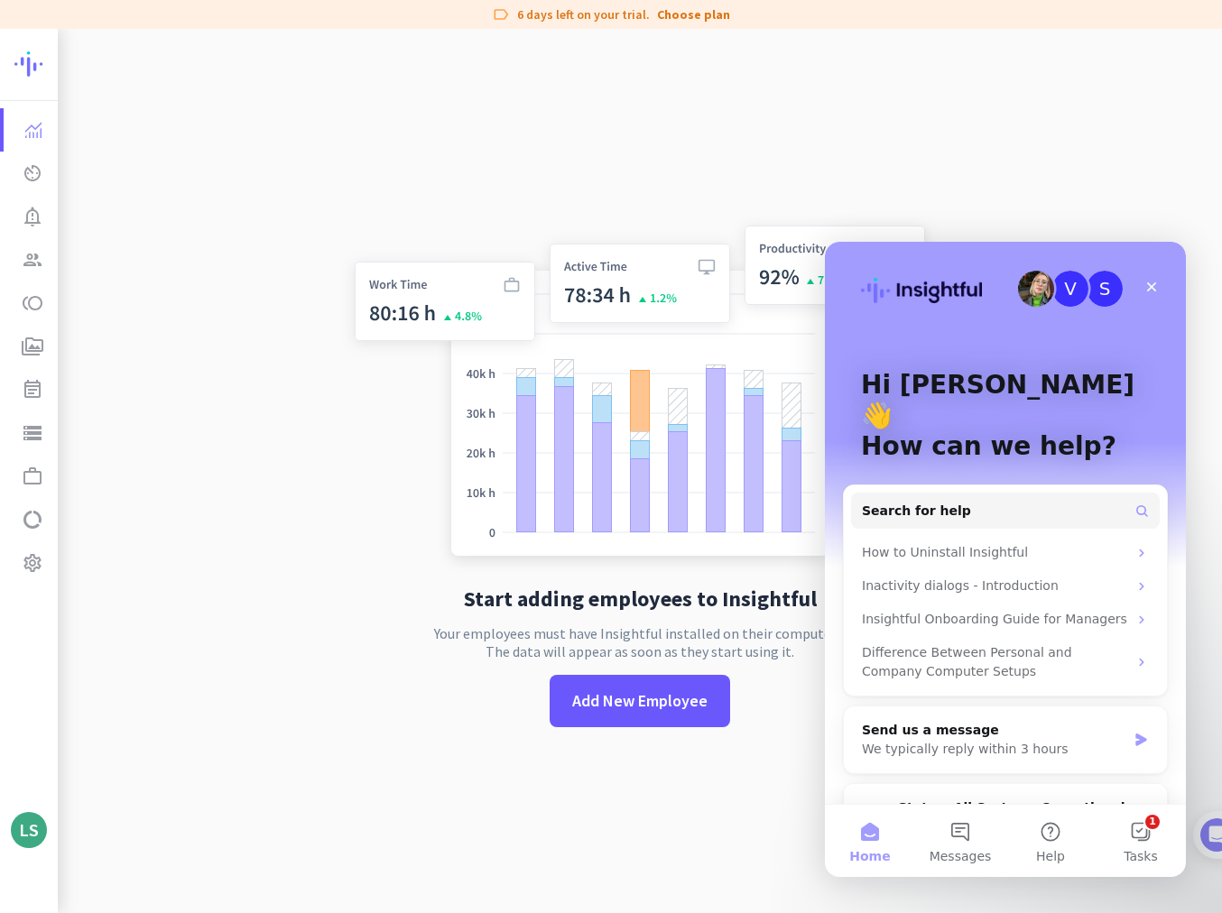
click at [427, 297] on div "S" at bounding box center [1105, 289] width 36 height 36
click at [427, 292] on icon "Close" at bounding box center [1151, 287] width 14 height 14
